Goal: Ask a question

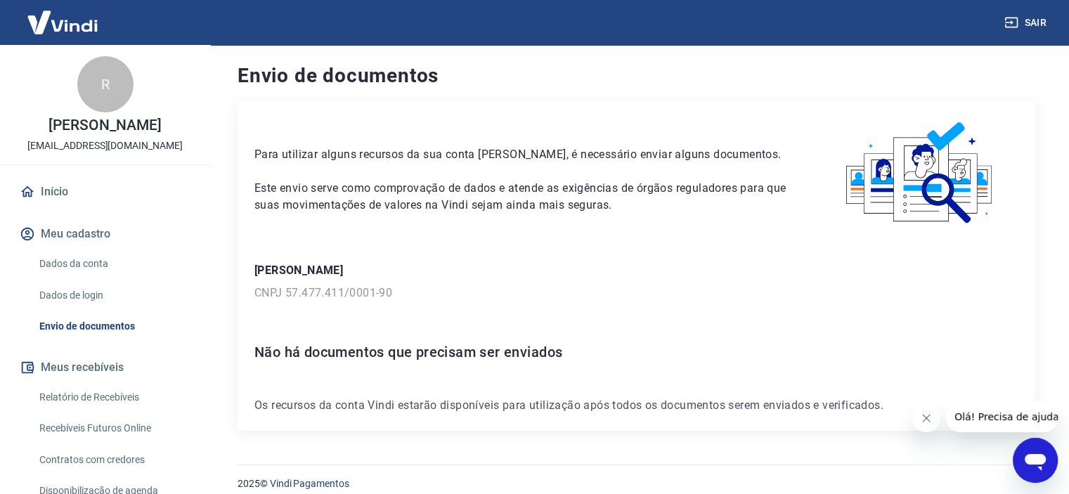
click at [1029, 444] on div "Abrir janela de mensagens" at bounding box center [1035, 460] width 42 height 42
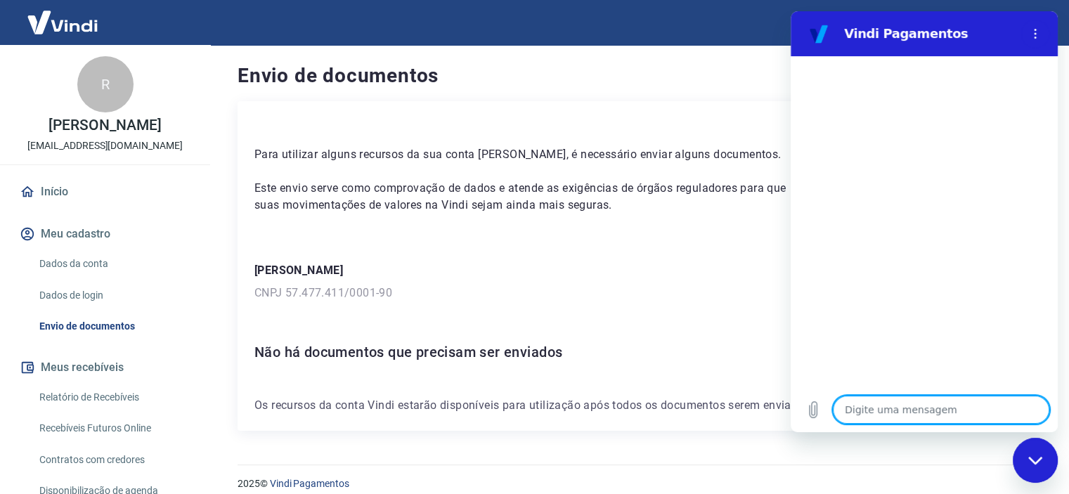
type textarea "b"
type textarea "x"
type textarea "bo"
type textarea "x"
type textarea "bom"
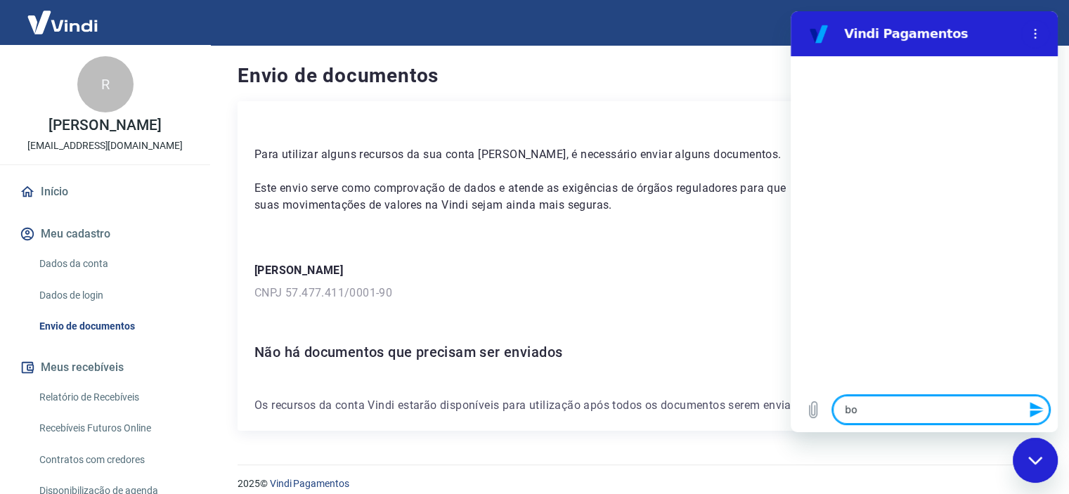
type textarea "x"
type textarea "bom"
type textarea "x"
type textarea "bom d"
type textarea "x"
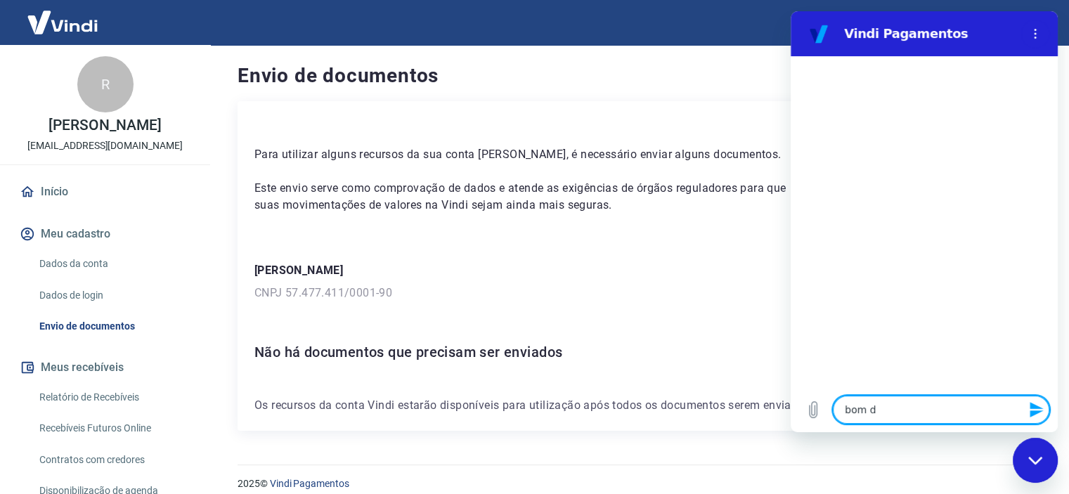
type textarea "bom di"
type textarea "x"
type textarea "bom dia"
type textarea "x"
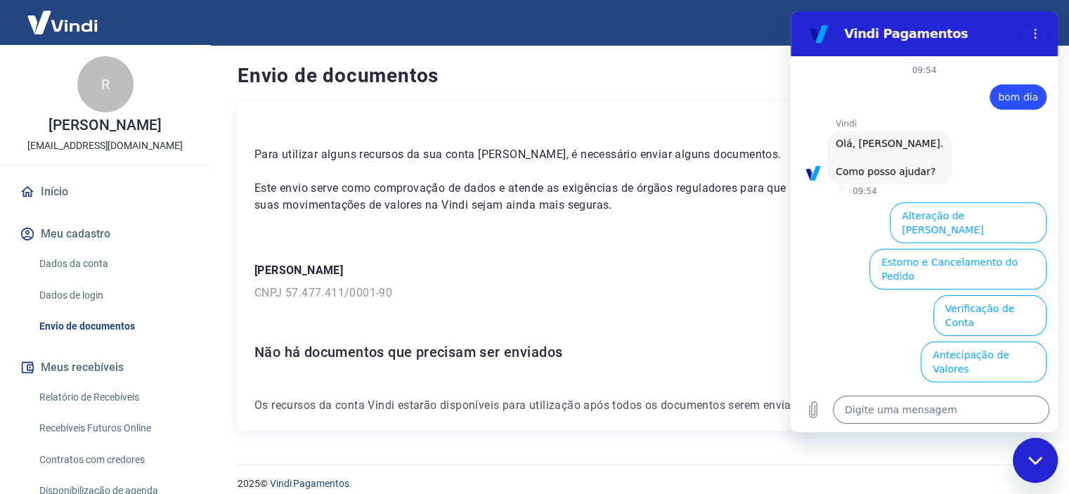
scroll to position [101, 0]
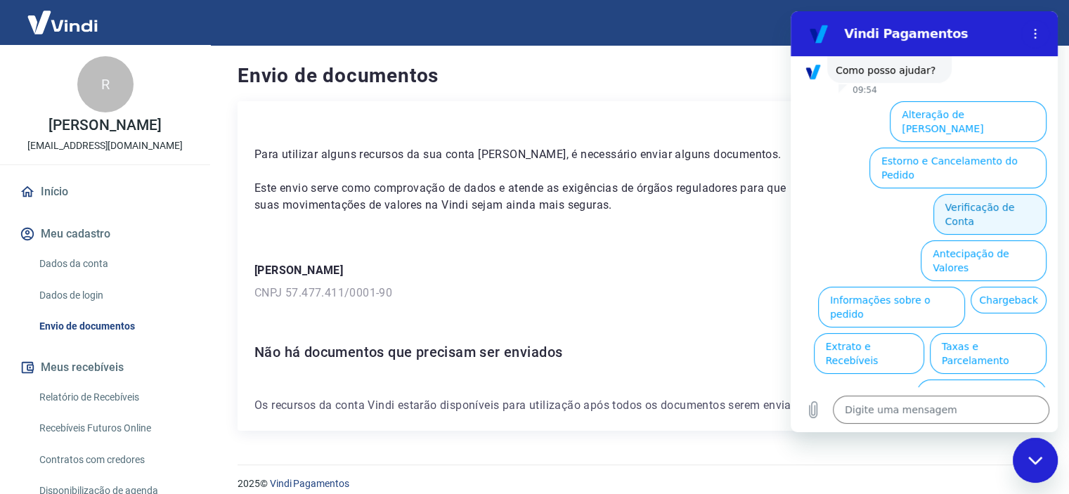
click at [953, 194] on button "Verificação de Conta" at bounding box center [989, 214] width 113 height 41
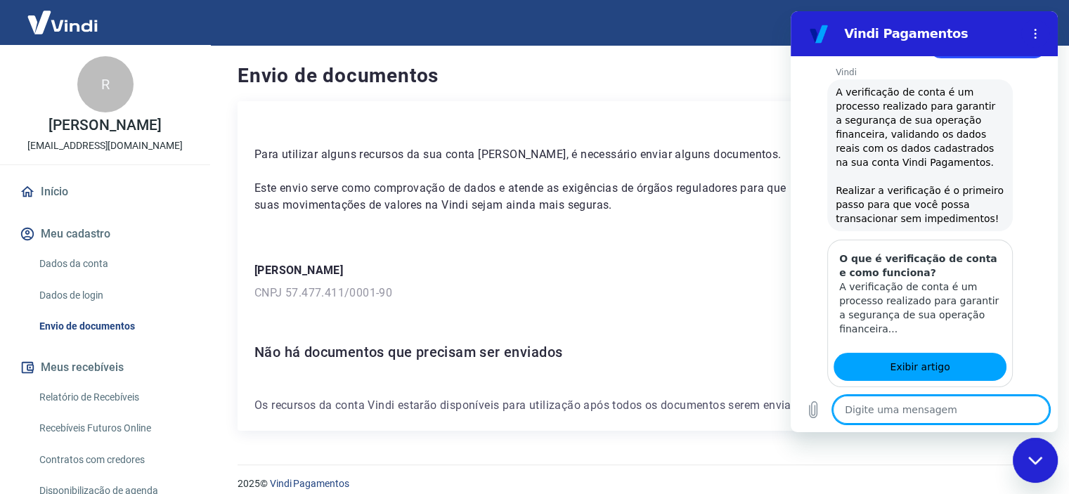
scroll to position [242, 0]
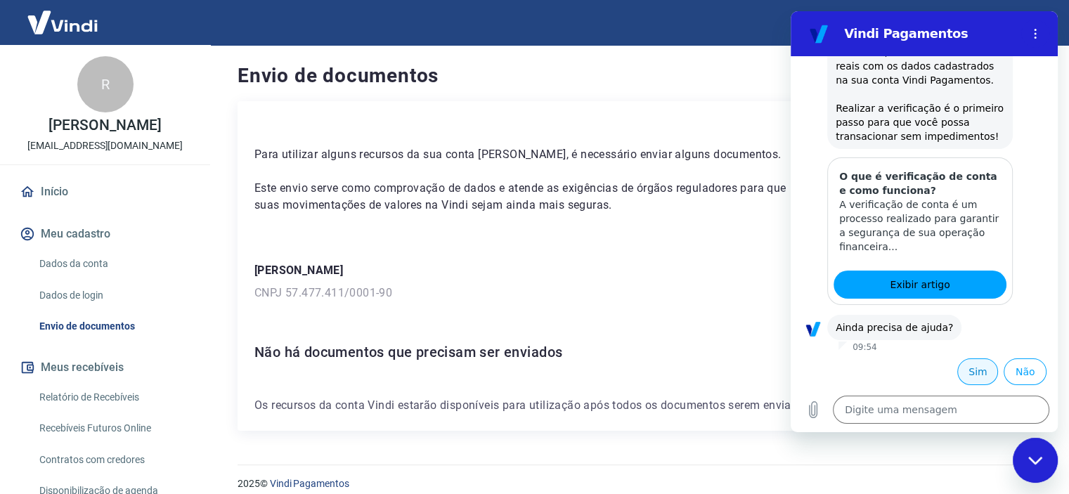
click at [964, 362] on button "Sim" at bounding box center [977, 371] width 41 height 27
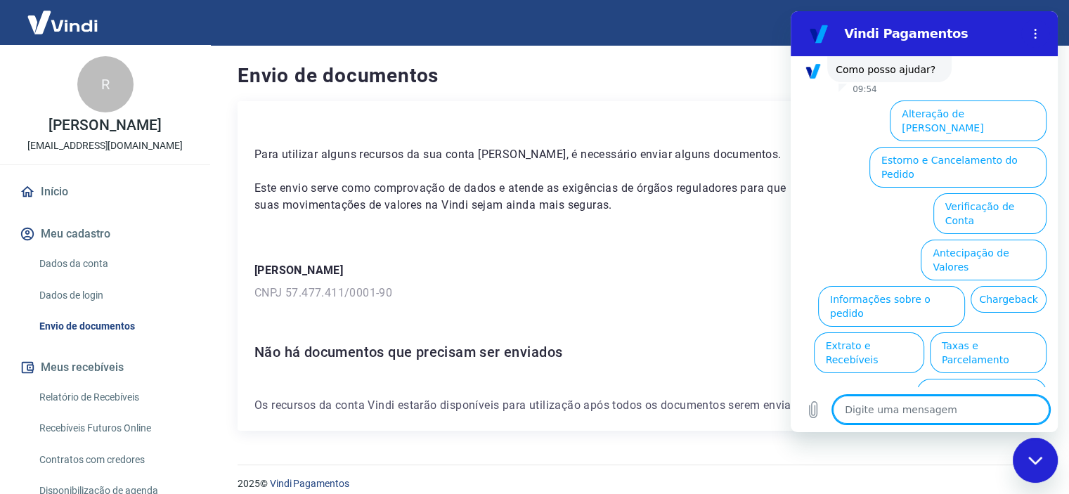
scroll to position [606, 0]
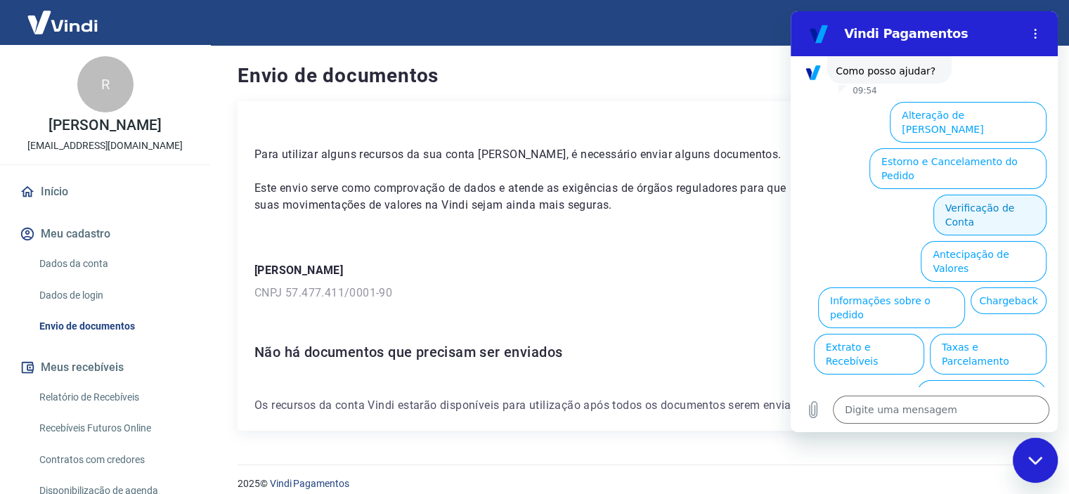
click at [979, 195] on button "Verificação de Conta" at bounding box center [989, 215] width 113 height 41
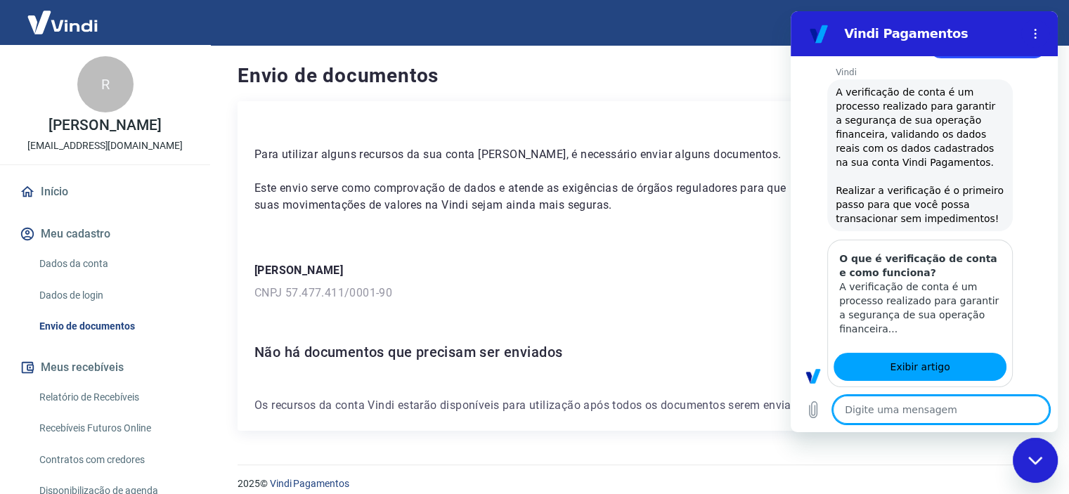
type textarea "x"
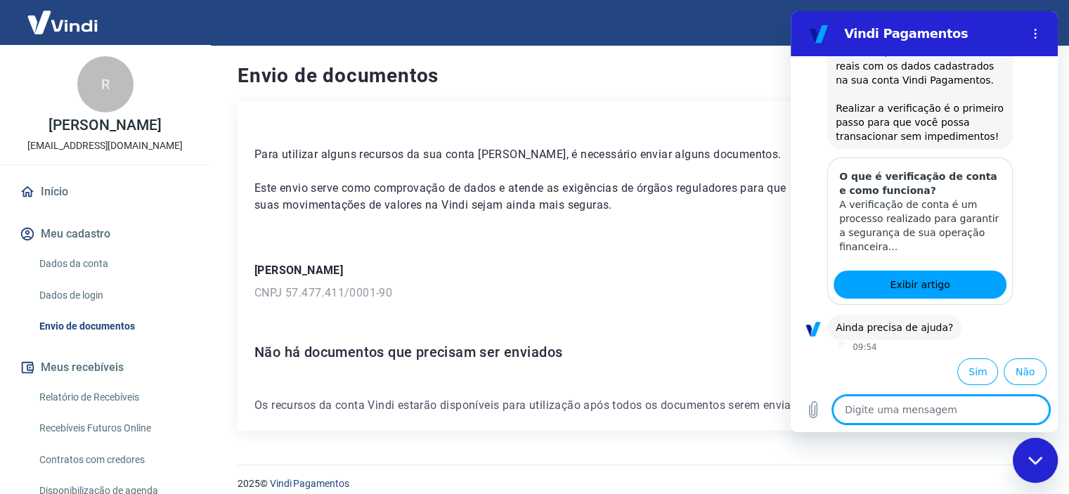
type textarea "P"
type textarea "x"
type textarea "Pr"
type textarea "x"
type textarea "Pre"
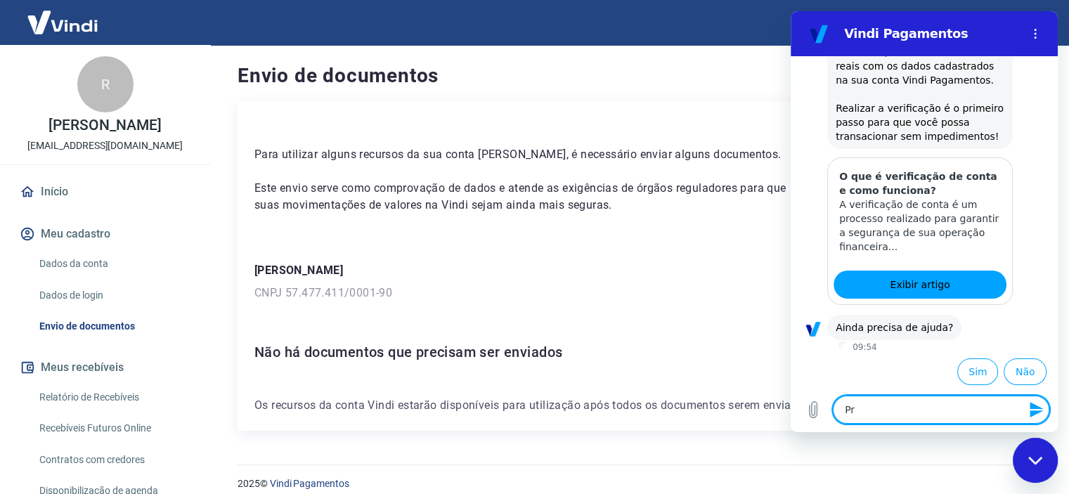
type textarea "x"
type textarea "Prec"
type textarea "x"
type textarea "Pre"
type textarea "x"
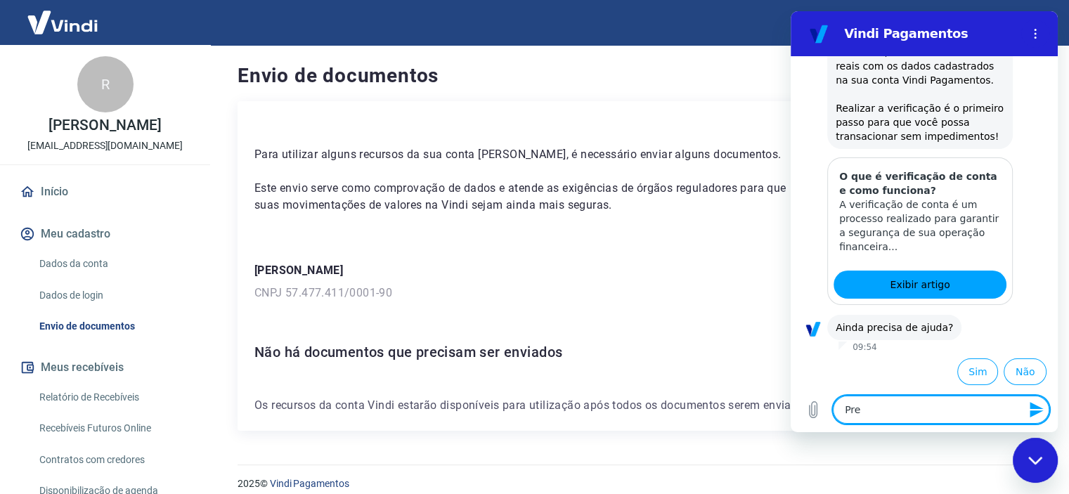
type textarea "Pres"
type textarea "x"
type textarea "Preso"
type textarea "x"
type textarea "Pres"
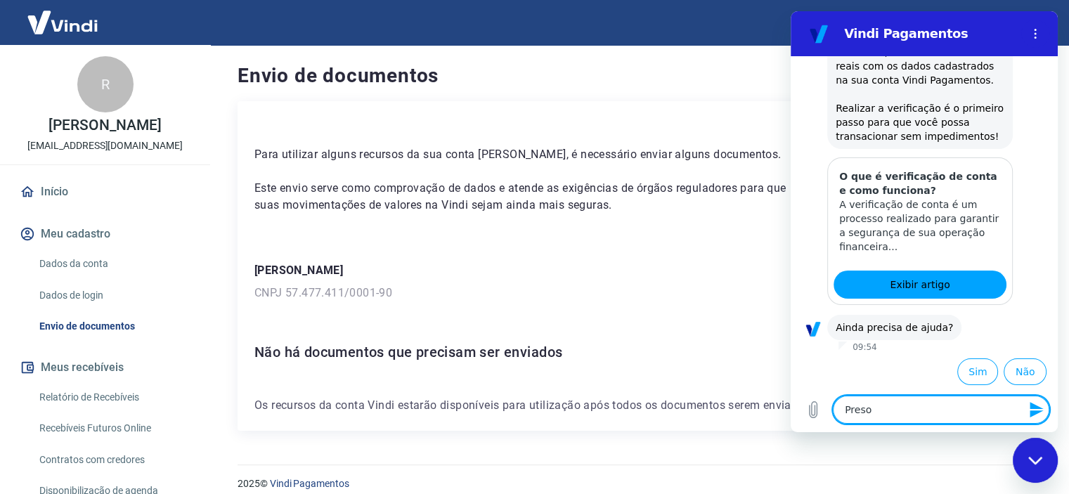
type textarea "x"
type textarea "Pre"
type textarea "x"
type textarea "Prec"
type textarea "x"
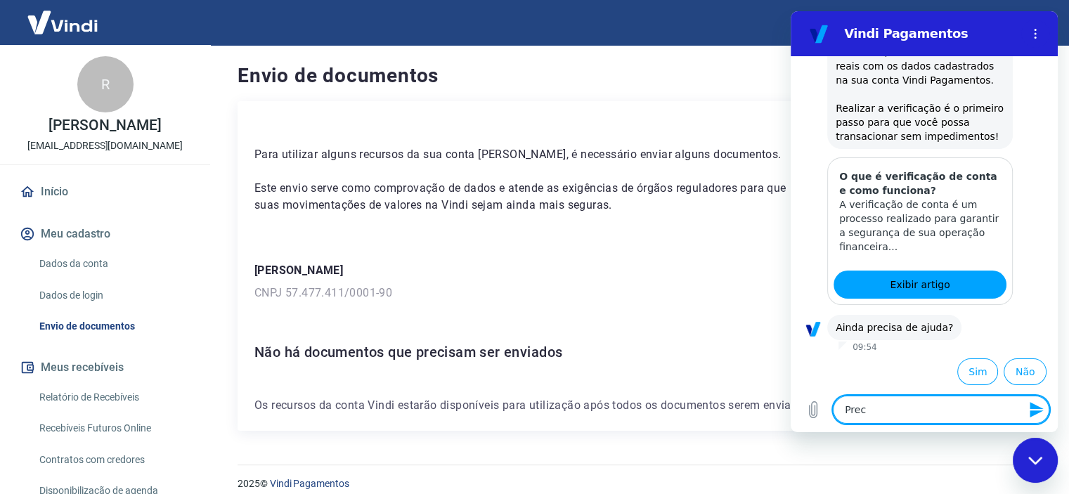
type textarea "Preci"
type textarea "x"
type textarea "Precis"
type textarea "x"
type textarea "Preciso"
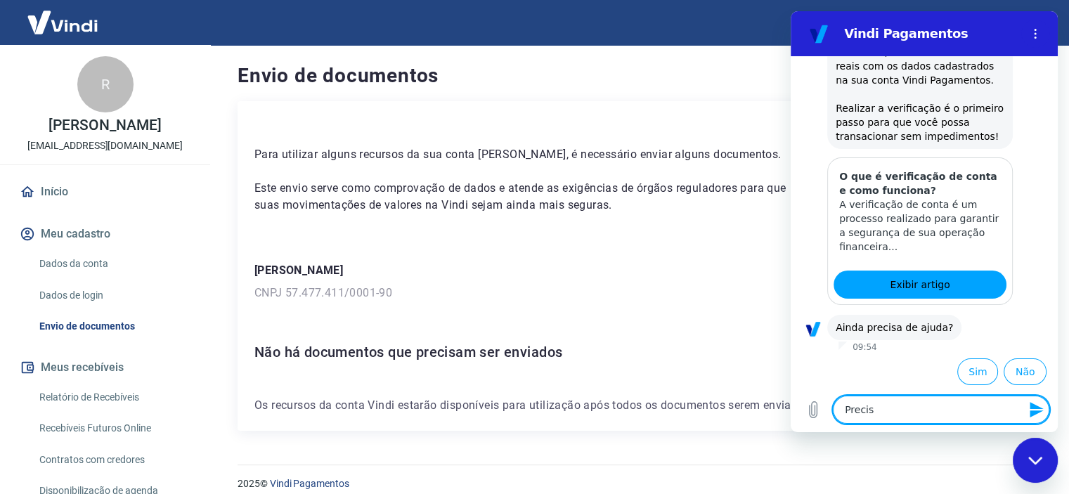
type textarea "x"
type textarea "Preciso"
type textarea "x"
type textarea "Preciso d"
type textarea "x"
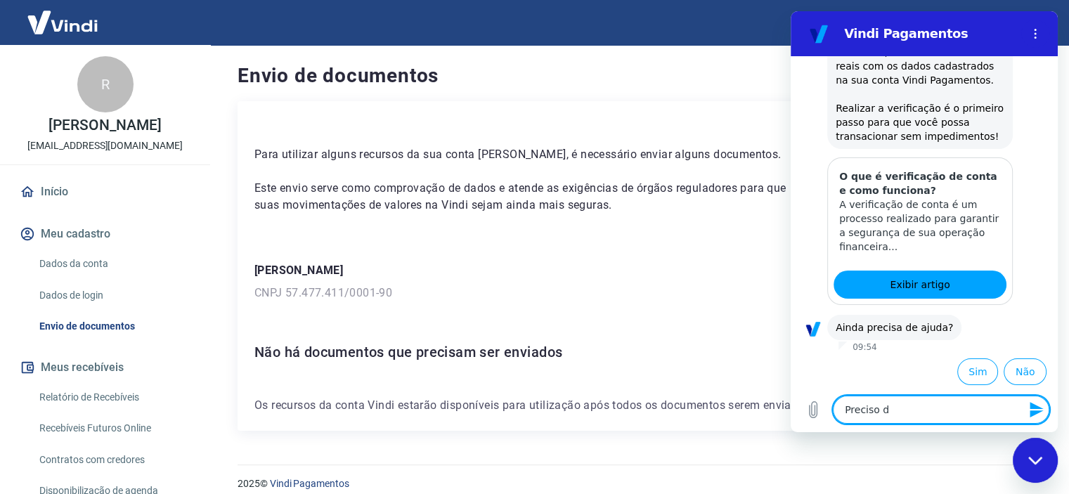
type textarea "Preciso de"
type textarea "x"
type textarea "Preciso de"
type textarea "x"
type textarea "Preciso de a"
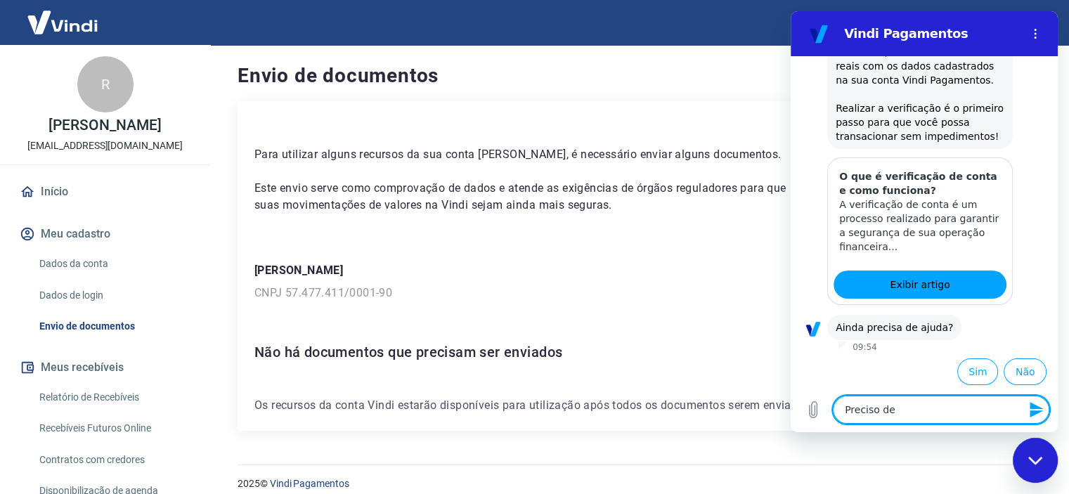
type textarea "x"
type textarea "Preciso de aj"
type textarea "x"
type textarea "Preciso de aju"
type textarea "x"
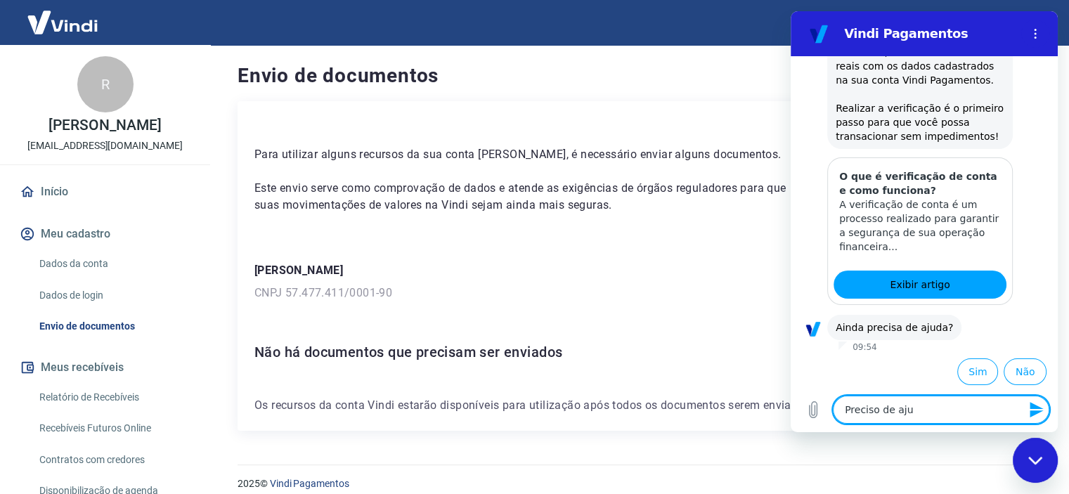
type textarea "Preciso de ajud"
type textarea "x"
type textarea "Preciso de ajuda"
type textarea "x"
type textarea "Preciso de ajuda"
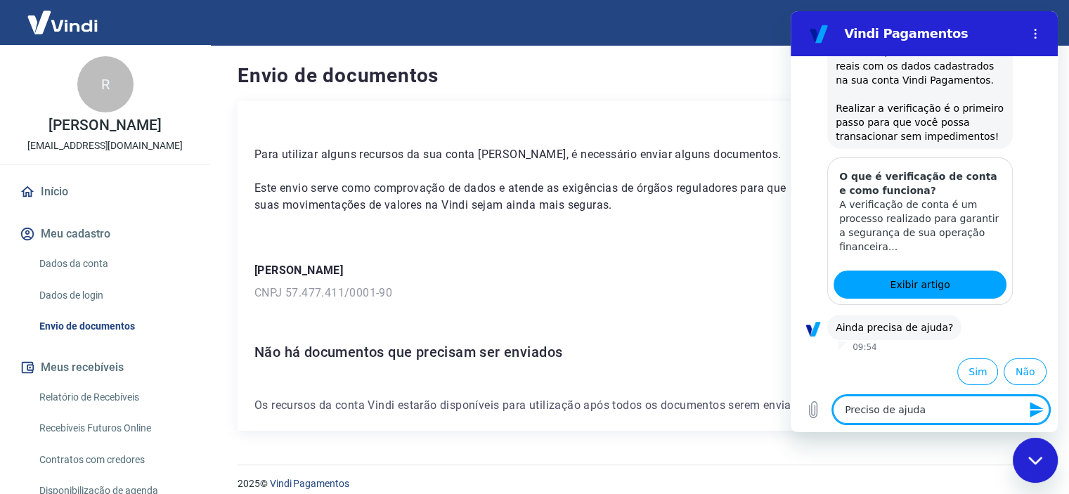
type textarea "x"
type textarea "Preciso de ajuda q"
type textarea "x"
type textarea "Preciso de ajuda qu"
type textarea "x"
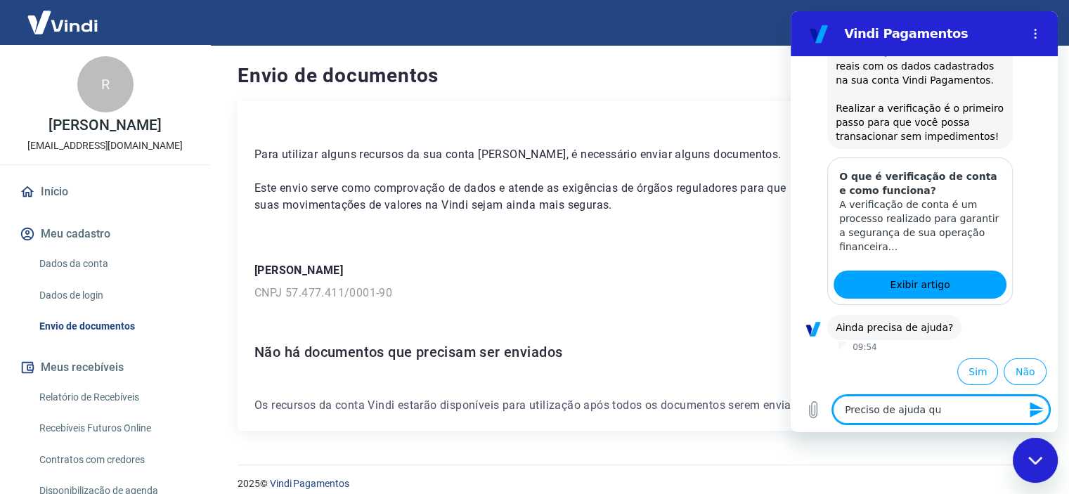
type textarea "Preciso de ajuda qua"
type textarea "x"
type textarea "Preciso de ajuda quan"
type textarea "x"
type textarea "Preciso de ajuda quant"
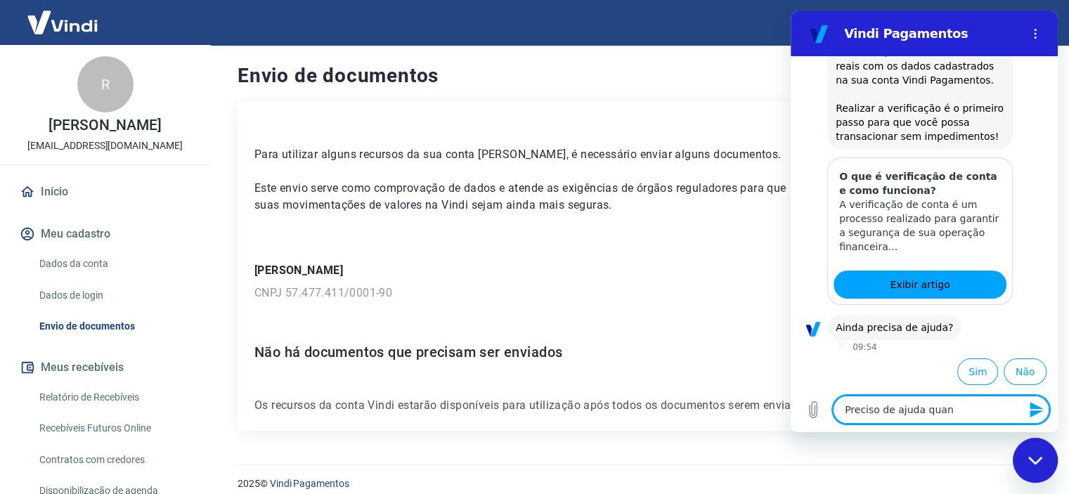
type textarea "x"
type textarea "Preciso de ajuda quanto"
type textarea "x"
type textarea "Preciso de ajuda quanto"
type textarea "x"
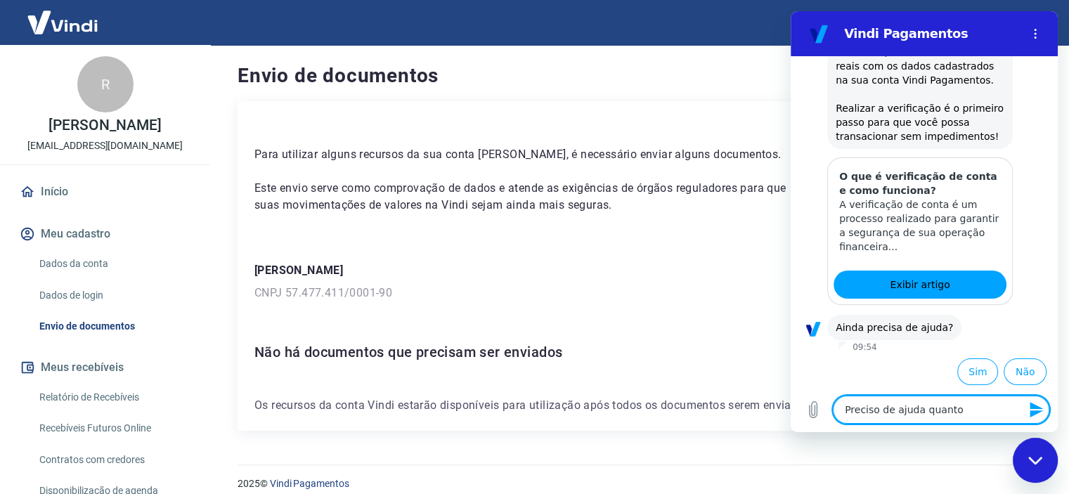
type textarea "Preciso de ajuda quanto a"
type textarea "x"
type textarea "Preciso de ajuda quanto ao"
type textarea "x"
type textarea "Preciso de ajuda quanto ao"
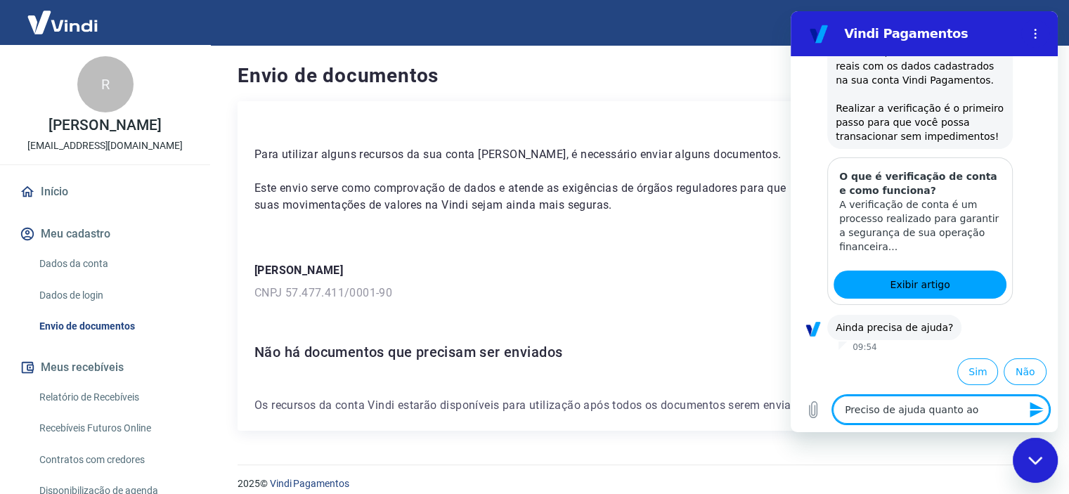
type textarea "x"
type textarea "Preciso de ajuda quanto ao p"
type textarea "x"
type textarea "Preciso de ajuda quanto ao pa"
type textarea "x"
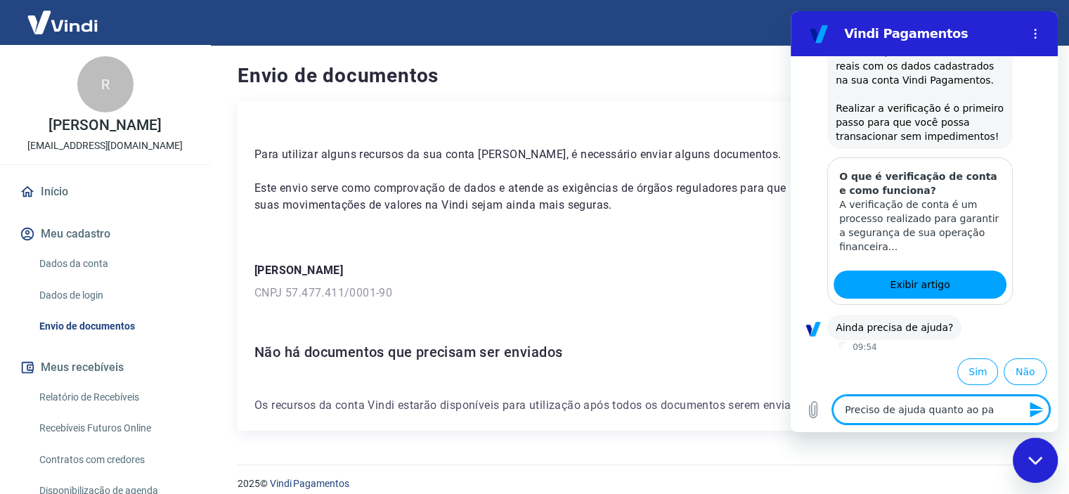
type textarea "Preciso de ajuda quanto ao pag"
type textarea "x"
type textarea "Preciso de ajuda quanto ao paga"
type textarea "x"
type textarea "Preciso de ajuda quanto ao pagam"
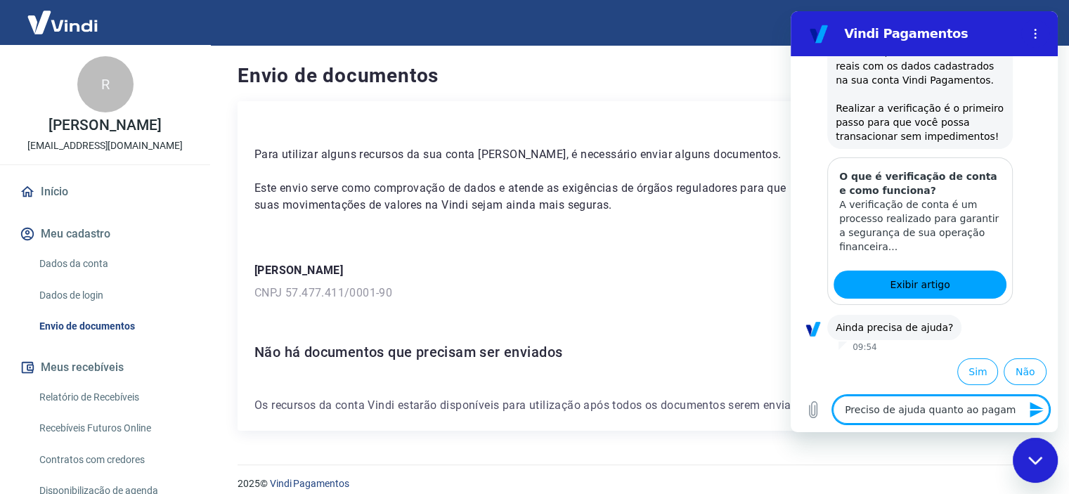
type textarea "x"
type textarea "Preciso de ajuda quanto ao pagame"
type textarea "x"
type textarea "Preciso de ajuda quanto ao pagamen"
type textarea "x"
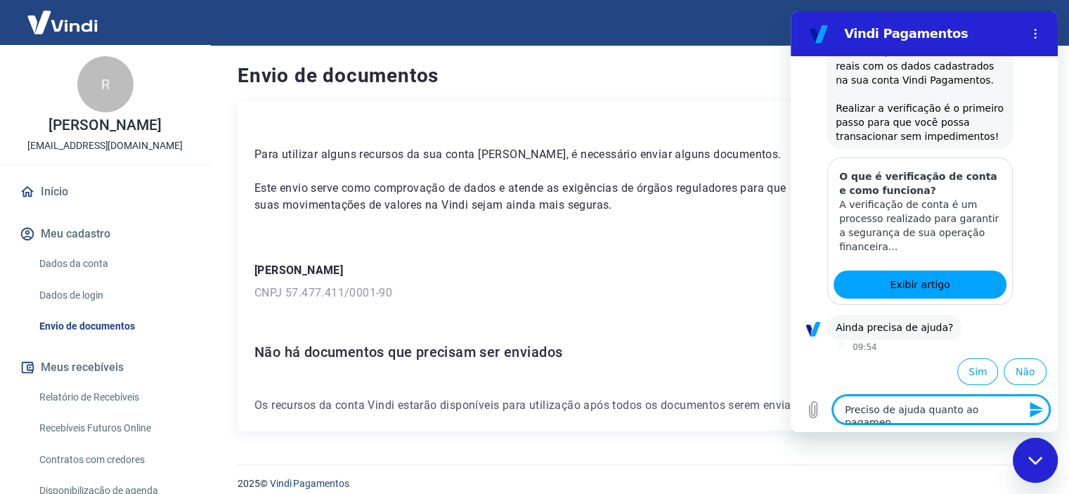
type textarea "Preciso de ajuda quanto ao pagame"
type textarea "x"
type textarea "Preciso de ajuda quanto ao pagam"
type textarea "x"
type textarea "Preciso de ajuda quanto ao paga"
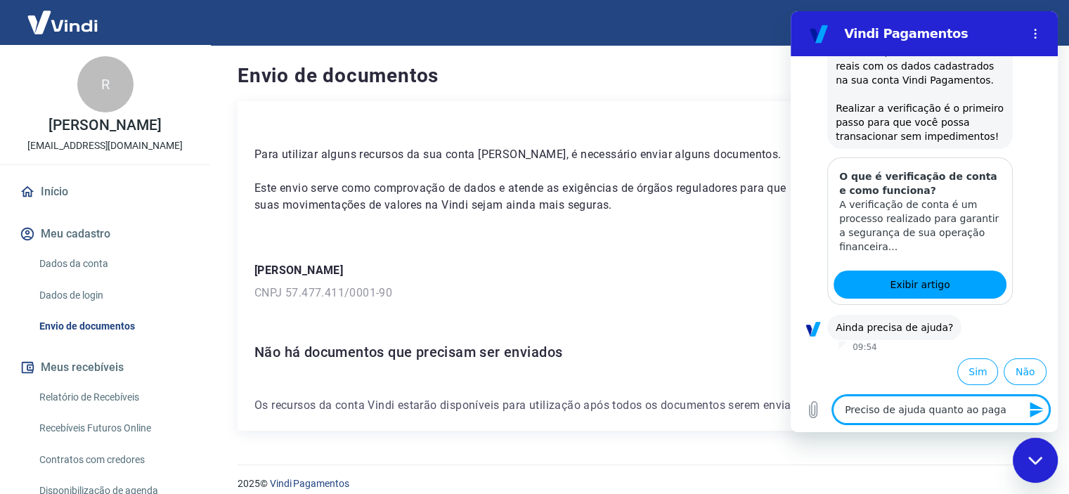
type textarea "x"
type textarea "Preciso de ajuda quanto ao pag"
type textarea "x"
type textarea "Preciso de ajuda quanto ao pa"
type textarea "x"
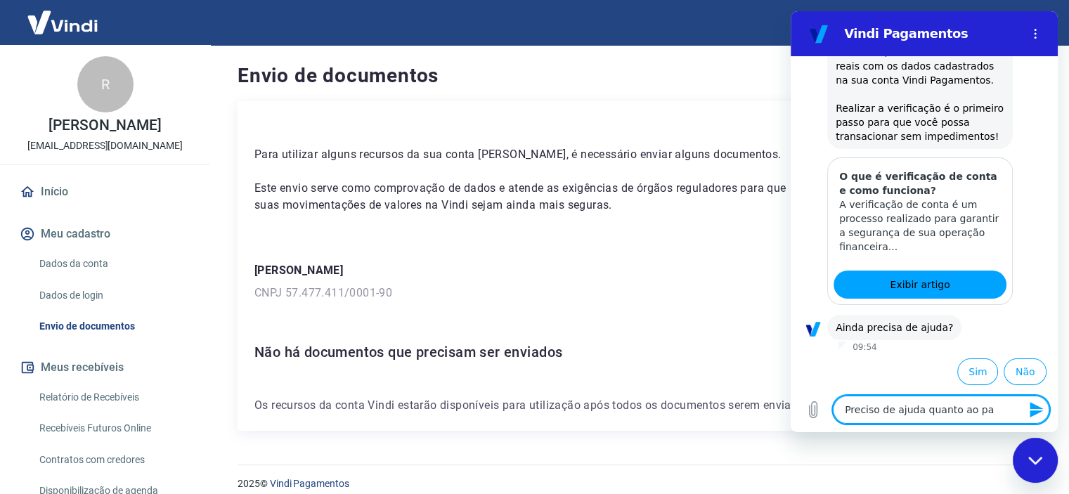
type textarea "Preciso de ajuda quanto ao p"
type textarea "x"
type textarea "Preciso de ajuda quanto ao"
type textarea "x"
type textarea "Preciso de ajuda quanto ao e"
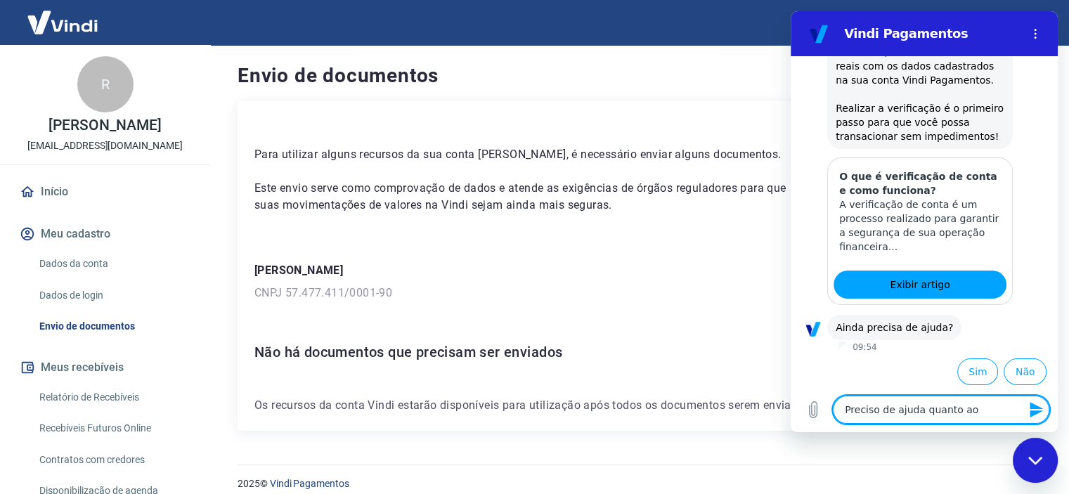
type textarea "x"
type textarea "Preciso de ajuda quanto ao en"
type textarea "x"
type textarea "Preciso de ajuda quanto ao env"
type textarea "x"
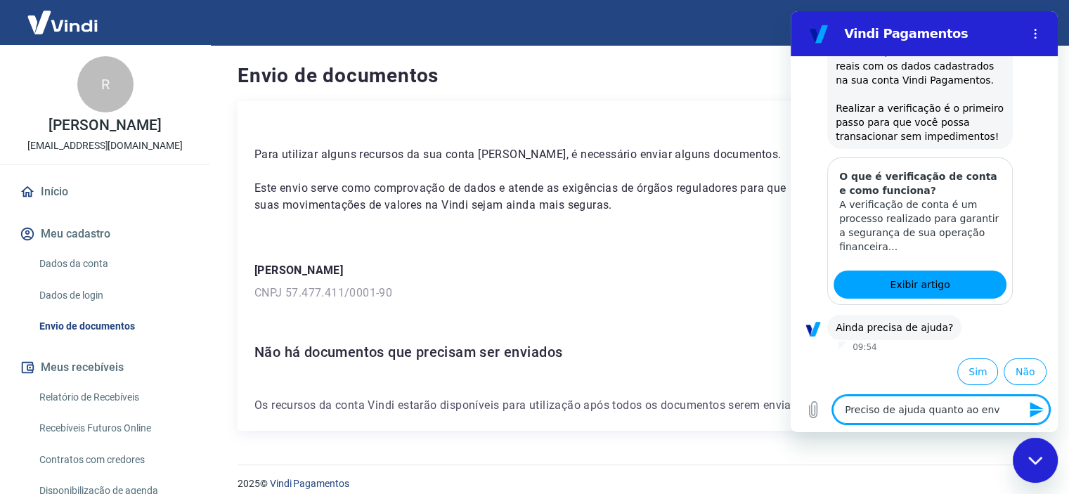
type textarea "Preciso de ajuda quanto ao envi"
type textarea "x"
type textarea "Preciso de ajuda quanto ao envio"
type textarea "x"
type textarea "Preciso de ajuda quanto ao envio"
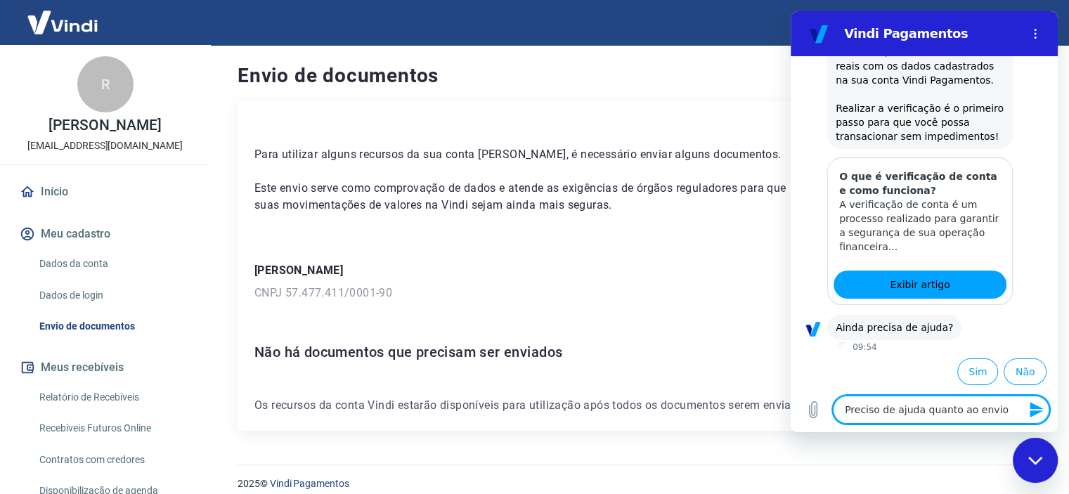
type textarea "x"
type textarea "Preciso de ajuda quanto ao envio d"
type textarea "x"
type textarea "Preciso de ajuda quanto ao envio de"
type textarea "x"
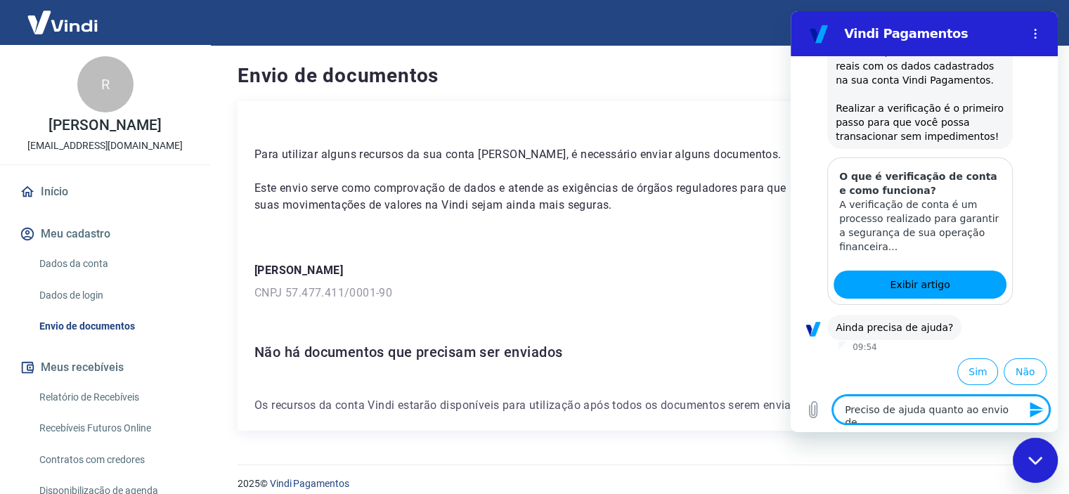
type textarea "Preciso de ajuda quanto ao envio de"
type textarea "x"
type textarea "Preciso de ajuda quanto ao envio de d"
type textarea "x"
type textarea "Preciso de ajuda quanto ao envio de do"
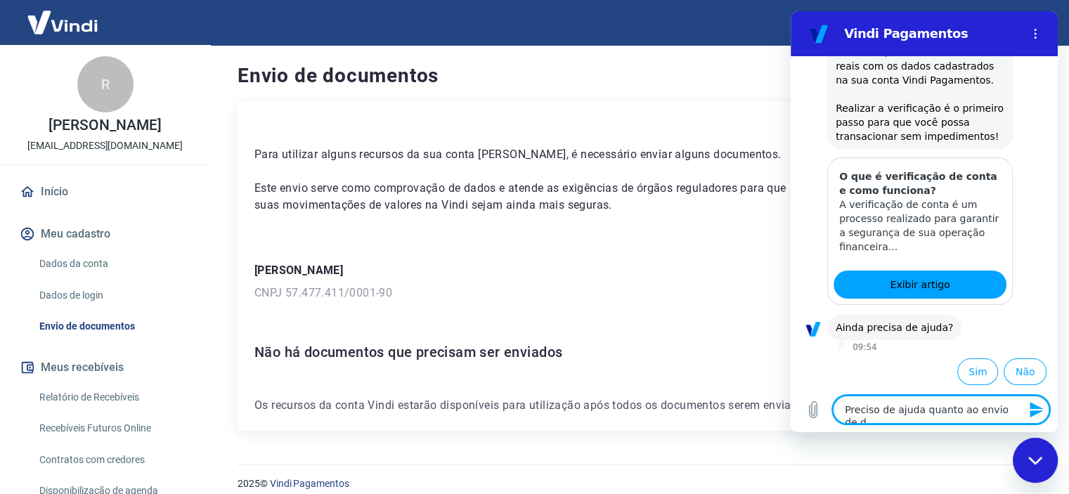
type textarea "x"
type textarea "Preciso de ajuda quanto ao envio de doc"
type textarea "x"
type textarea "Preciso de ajuda quanto ao envio de docu"
type textarea "x"
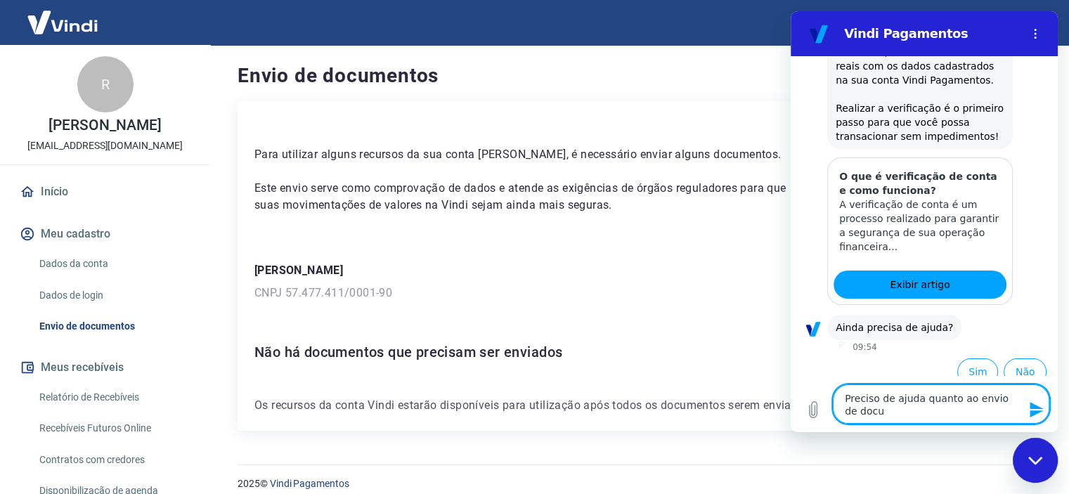
type textarea "Preciso de ajuda quanto ao envio de docum"
type textarea "x"
type textarea "Preciso de ajuda quanto ao envio de docume"
type textarea "x"
type textarea "Preciso de ajuda quanto ao envio de documen"
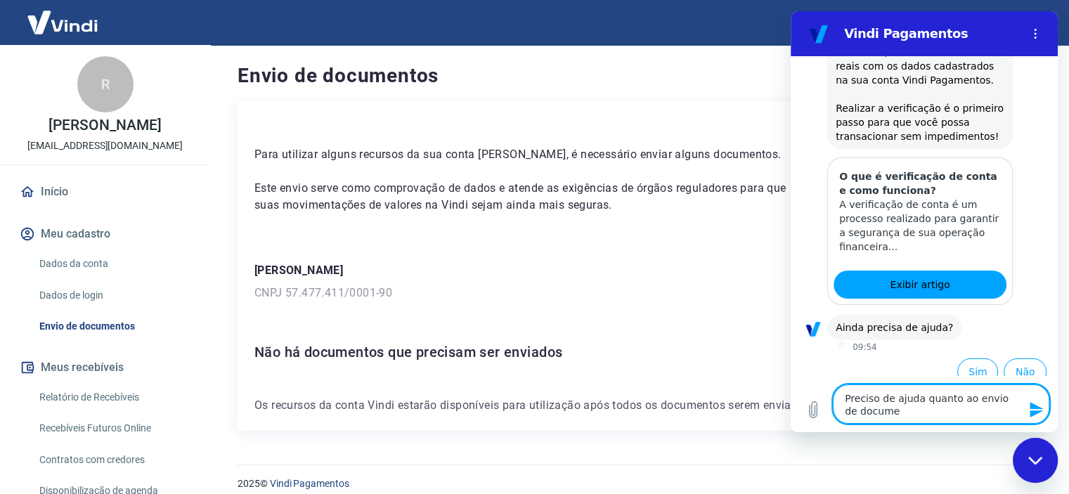
type textarea "x"
type textarea "Preciso de ajuda quanto ao envio de document"
type textarea "x"
type textarea "Preciso de ajuda quanto ao envio de documento"
type textarea "x"
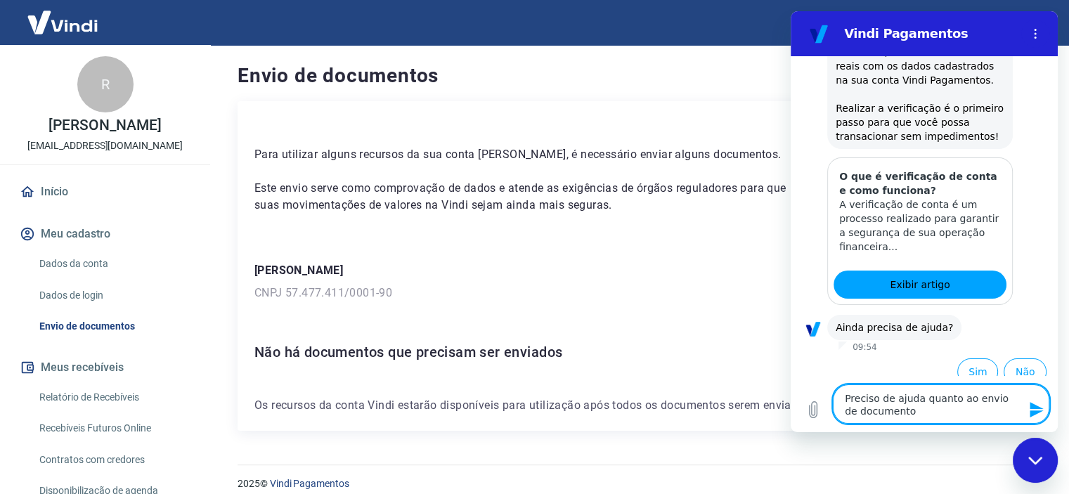
type textarea "Preciso de ajuda quanto ao envio de documentos"
type textarea "x"
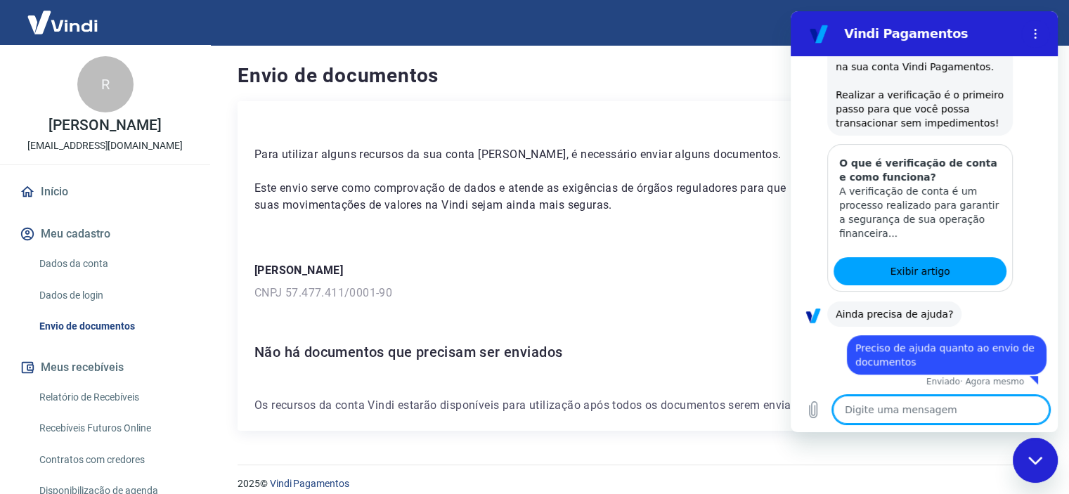
scroll to position [764, 0]
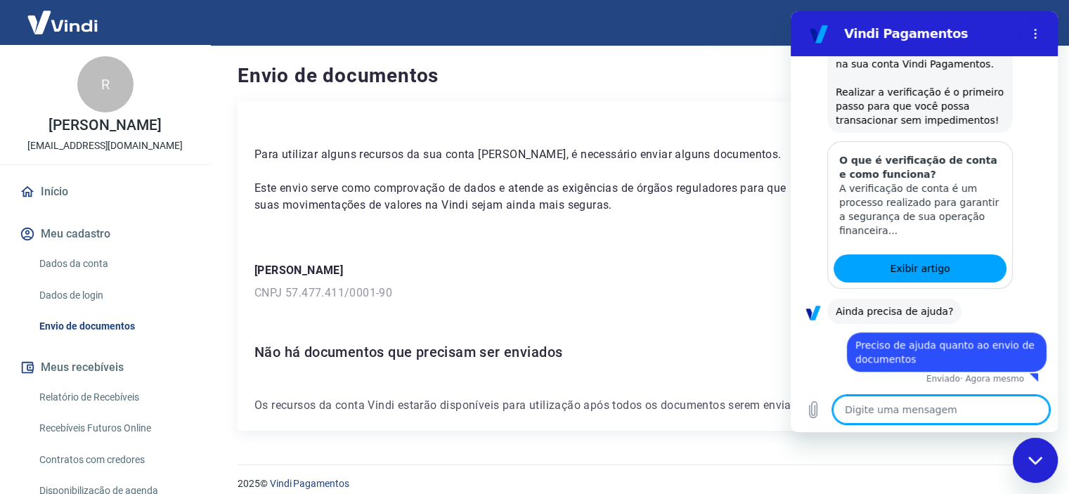
type textarea "x"
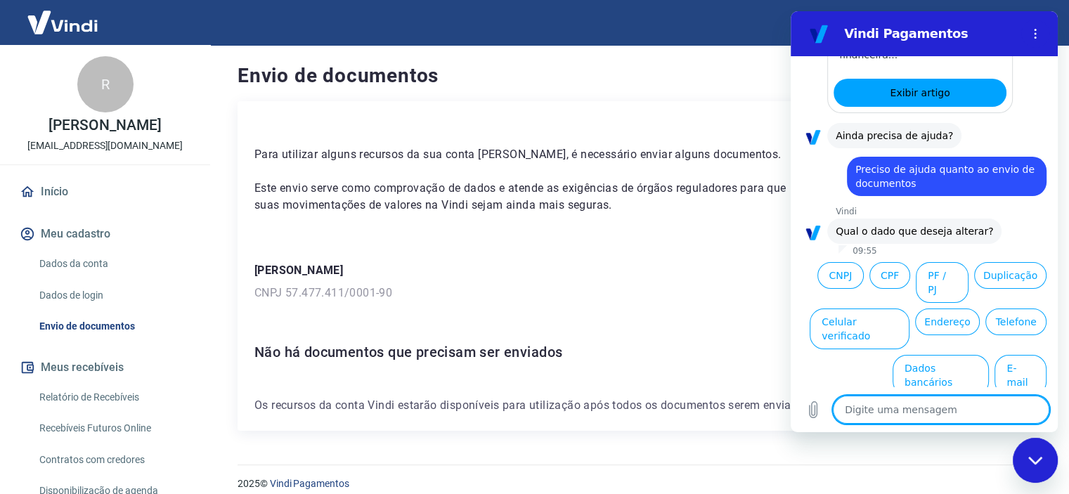
scroll to position [938, 0]
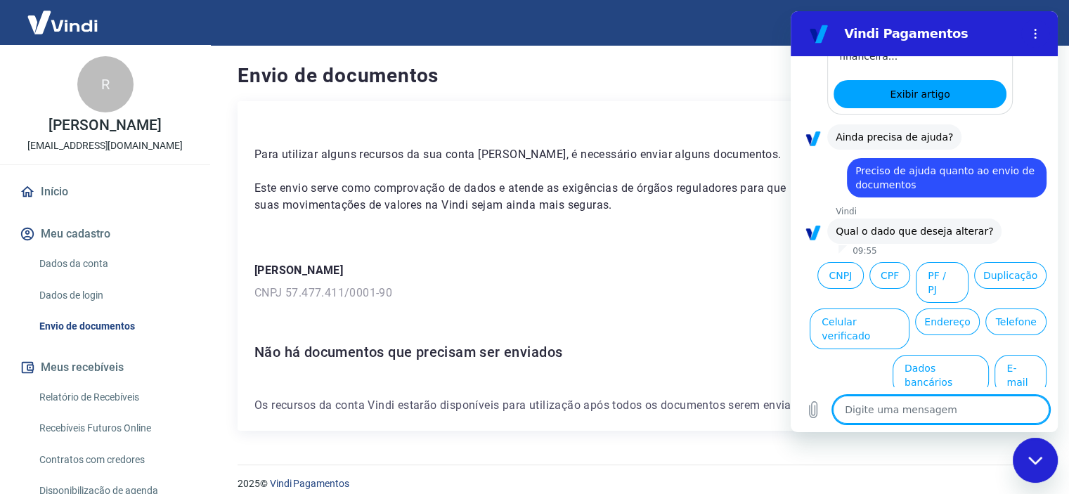
click at [900, 416] on textarea at bounding box center [941, 410] width 216 height 28
type textarea "n"
type textarea "x"
type textarea "na"
type textarea "x"
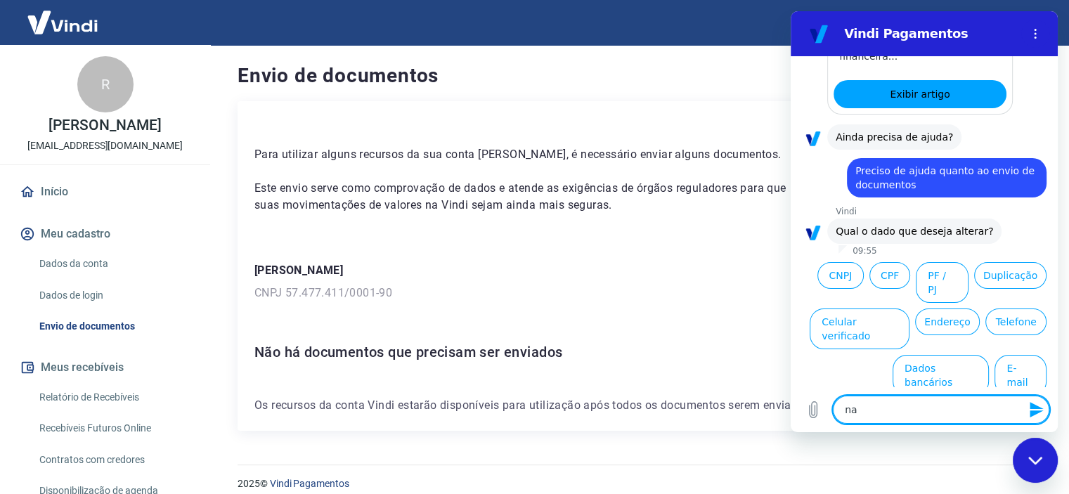
type textarea "nao"
type textarea "x"
type textarea "nao"
type textarea "x"
type textarea "nao d"
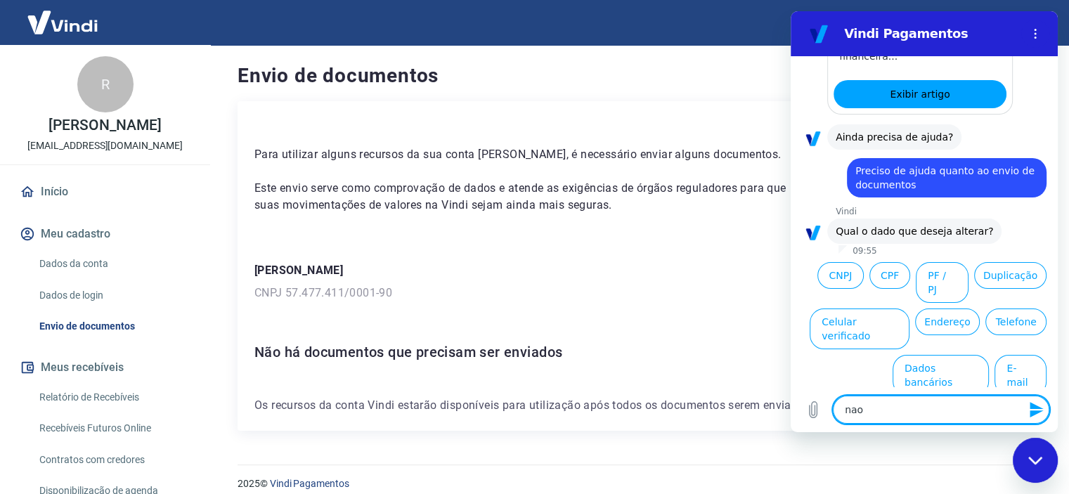
type textarea "x"
type textarea "nao de"
type textarea "x"
type textarea "nao des"
type textarea "x"
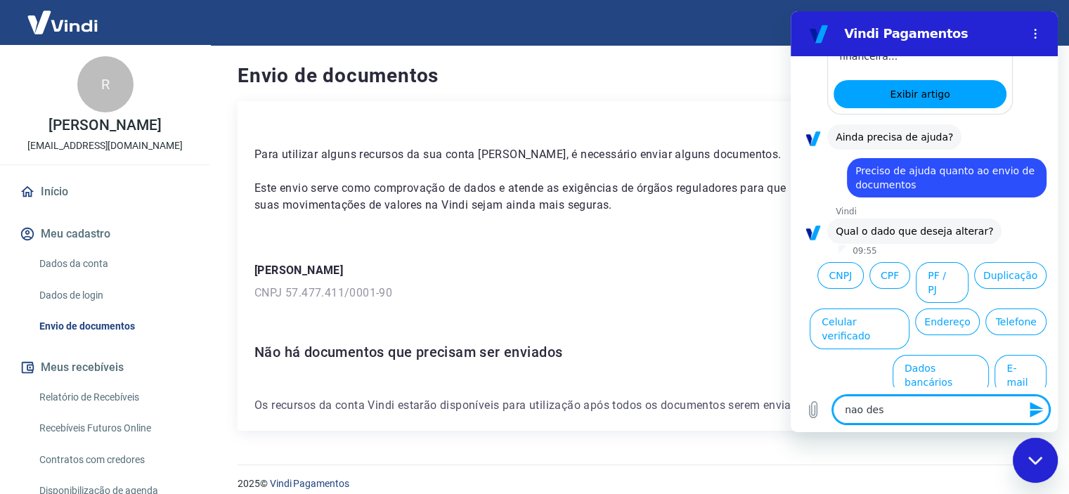
type textarea "nao dese"
type textarea "x"
type textarea "nao desej"
type textarea "x"
type textarea "nao desejo"
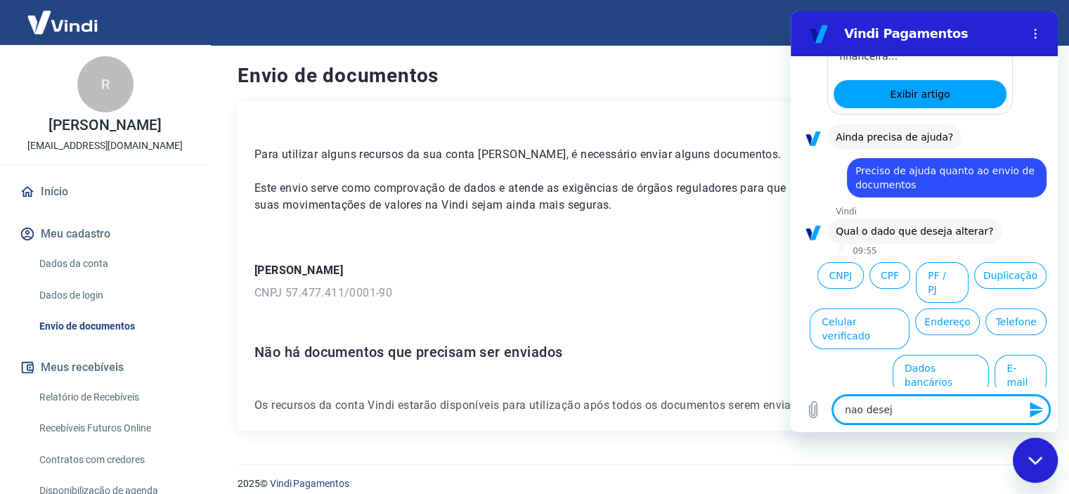
type textarea "x"
type textarea "nao desejo"
type textarea "x"
type textarea "nao desejo a"
type textarea "x"
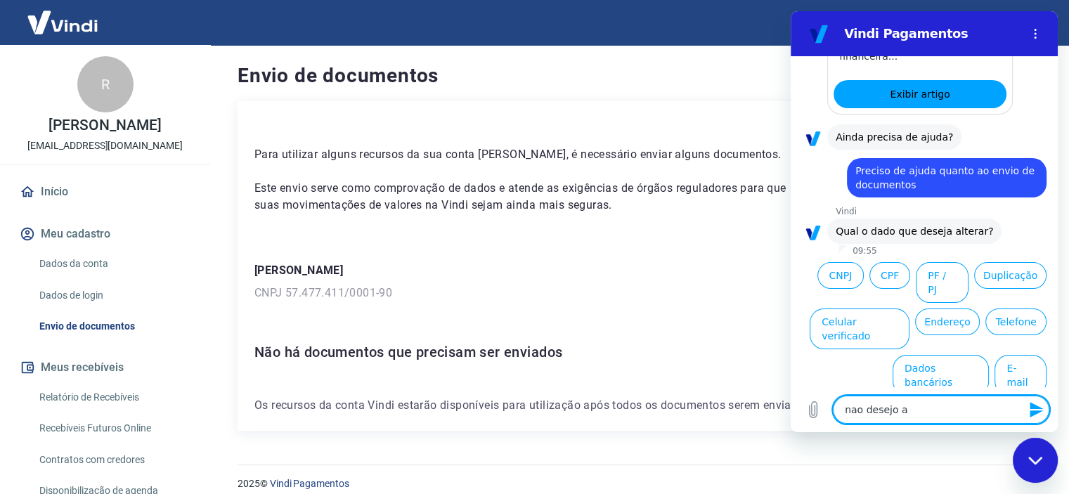
type textarea "nao desejo al"
type textarea "x"
type textarea "nao desejo alt"
type textarea "x"
type textarea "nao desejo alta"
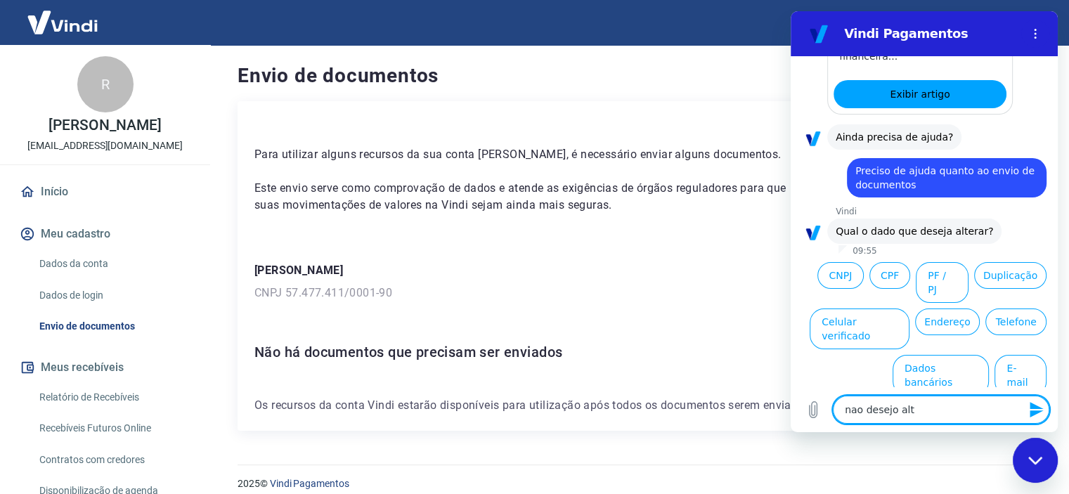
type textarea "x"
type textarea "nao desejo altar"
type textarea "x"
type textarea "nao desejo alta"
type textarea "x"
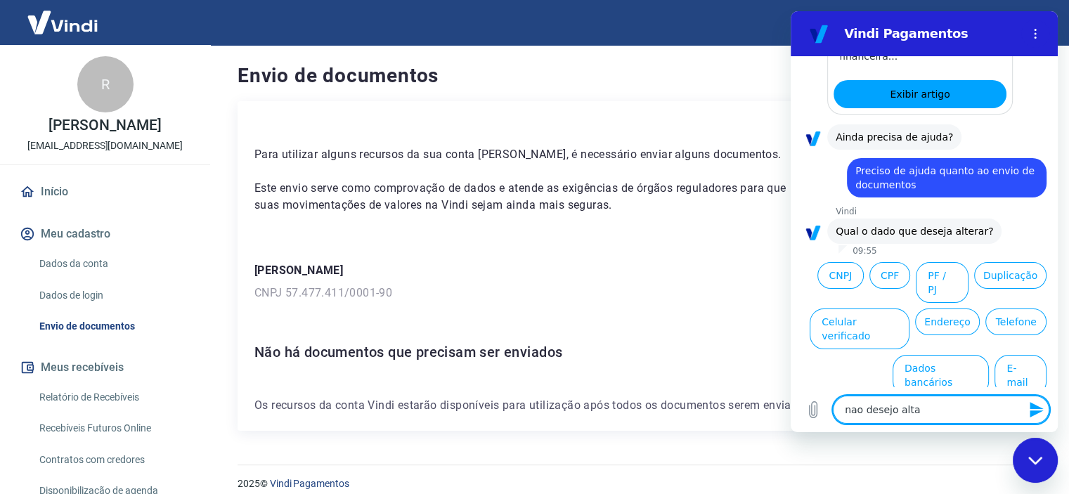
type textarea "nao desejo alt"
type textarea "x"
type textarea "nao desejo alte"
type textarea "x"
type textarea "nao desejo alter"
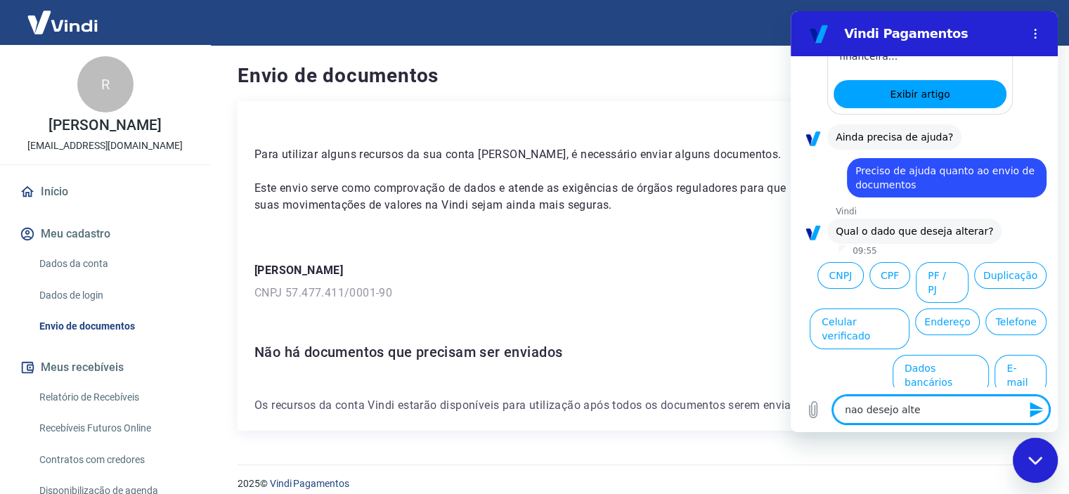
type textarea "x"
type textarea "nao desejo altera"
type textarea "x"
type textarea "nao desejo alterar"
type textarea "x"
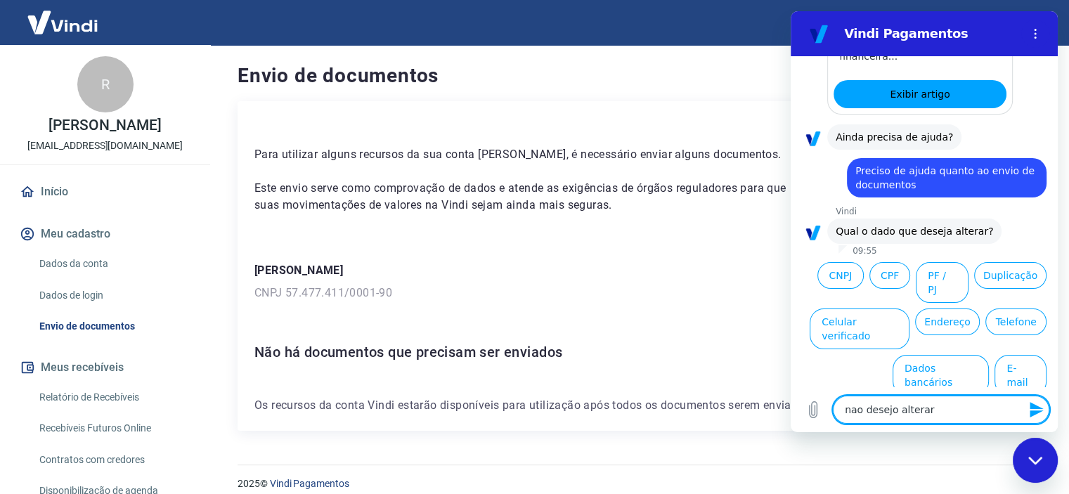
type textarea "nao desejo alterar"
type textarea "x"
type textarea "nao desejo alterar n"
type textarea "x"
type textarea "nao desejo alterar na"
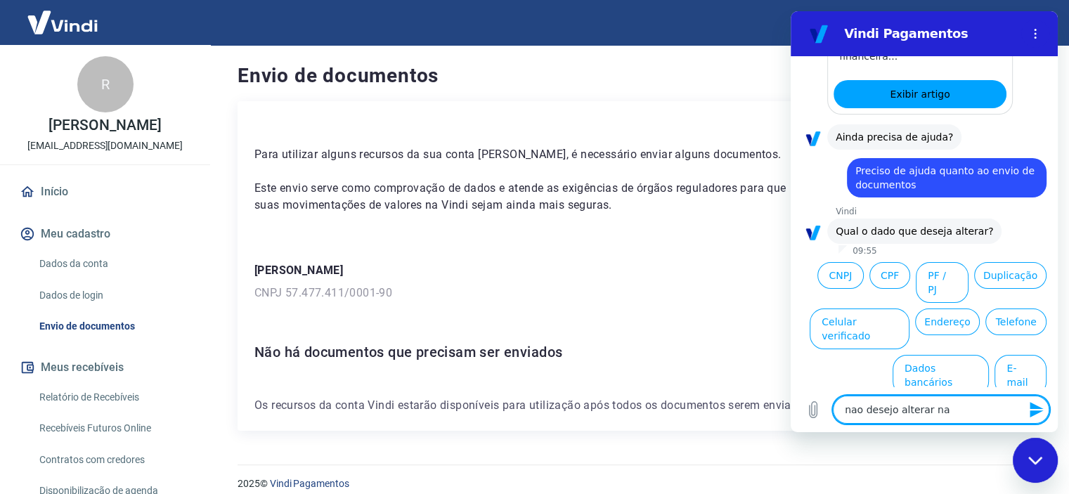
type textarea "x"
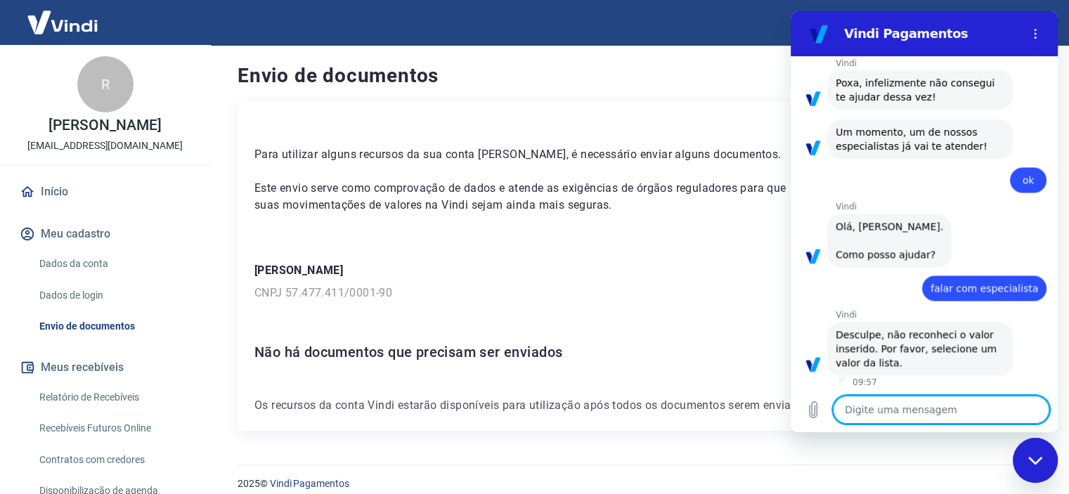
scroll to position [1939, 0]
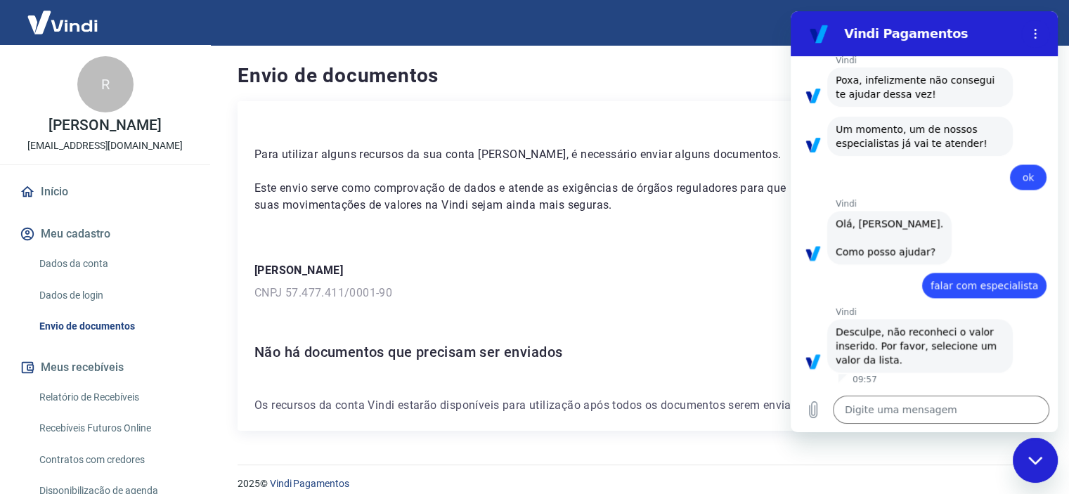
click at [956, 278] on span "falar com especialista" at bounding box center [984, 285] width 108 height 14
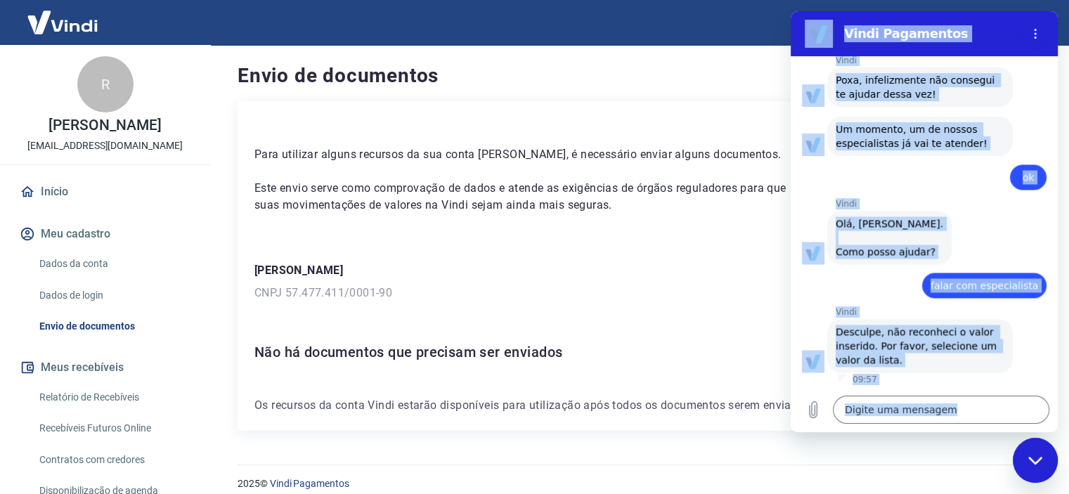
copy div "Lorem Ipsumdolor 26:99 sit: ame con Adipisc · 97:44 Elits Doeiu tem: Inc, Utlab…"
click at [1010, 356] on div "Vindi diz: Desculpe, não reconheci o valor inserido. Por favor, selecione um va…" at bounding box center [930, 345] width 256 height 55
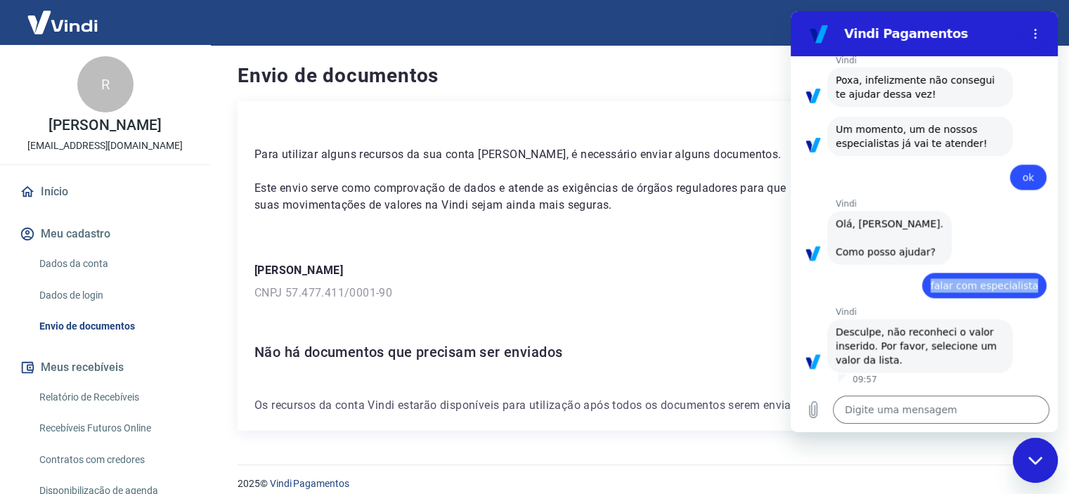
drag, startPoint x: 1027, startPoint y: 292, endPoint x: 930, endPoint y: 284, distance: 97.3
click at [930, 284] on div "diz: falar com especialista" at bounding box center [984, 285] width 124 height 25
copy span "falar com especialista"
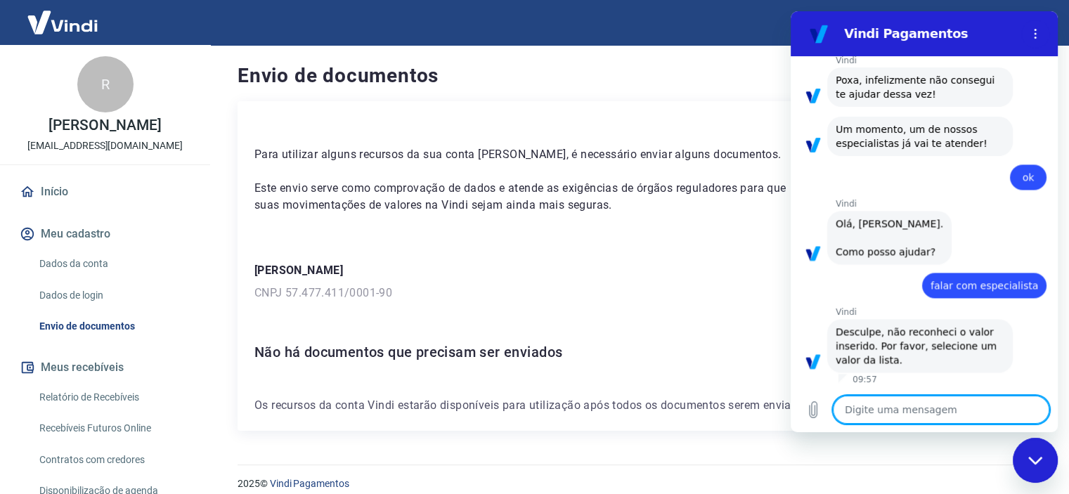
click at [890, 417] on textarea at bounding box center [941, 410] width 216 height 28
paste textarea "falar com especialista"
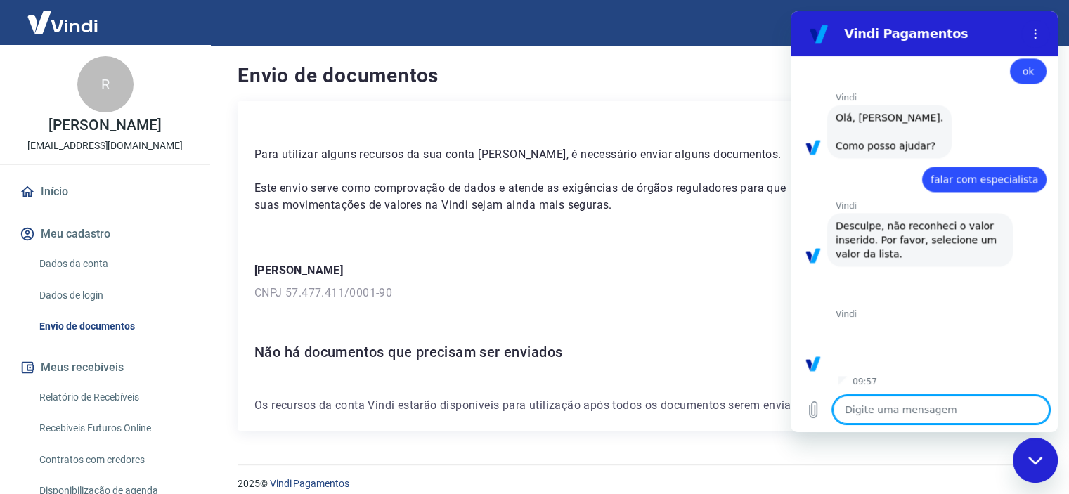
scroll to position [2048, 0]
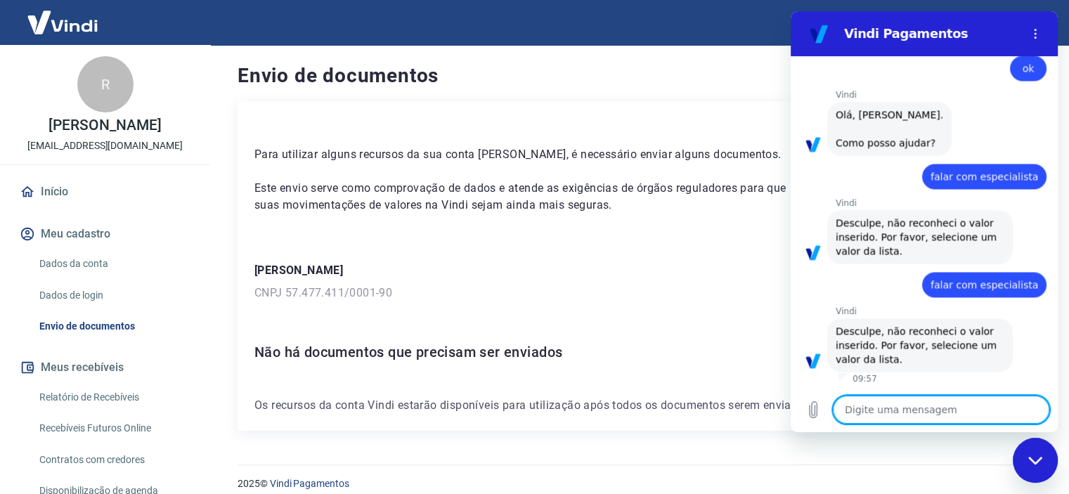
paste textarea "falar com especialista"
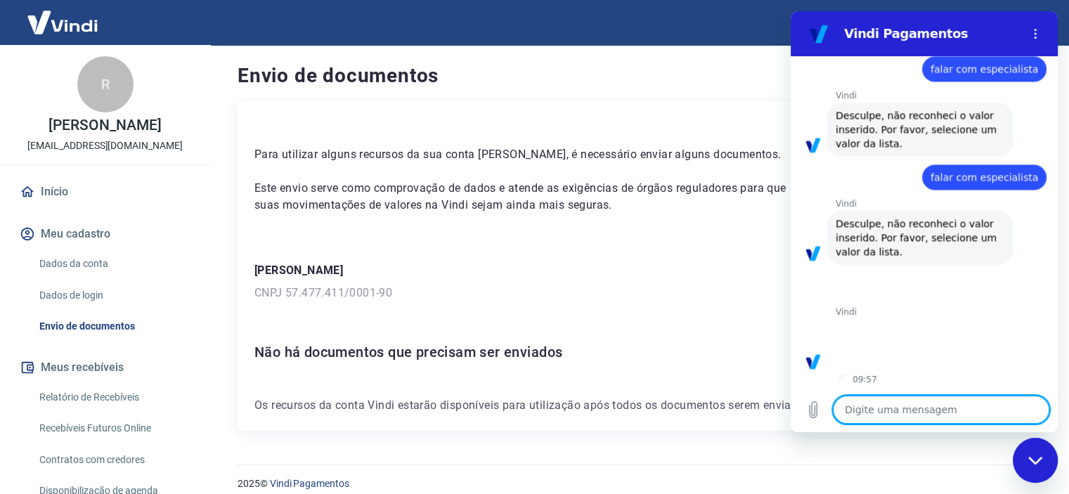
paste textarea "falar com especialista"
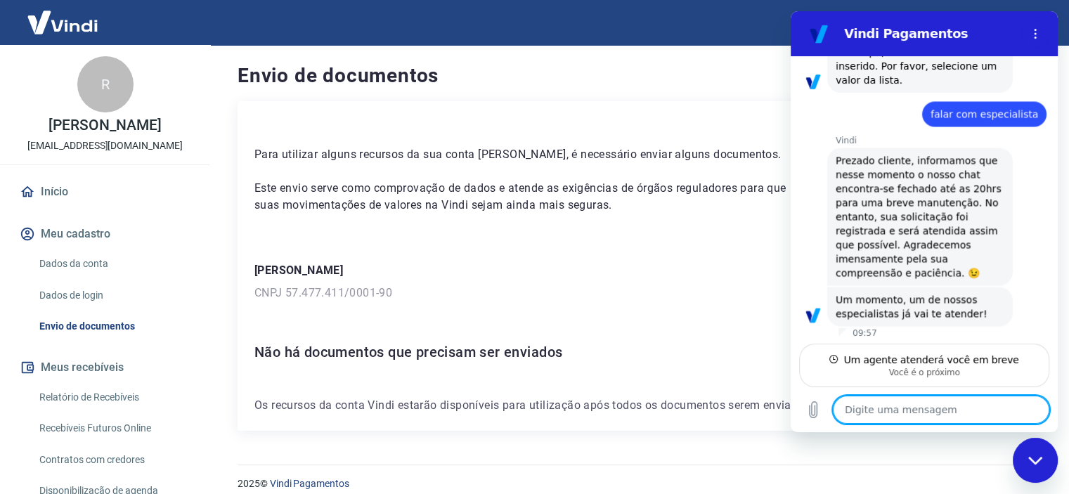
scroll to position [2438, 0]
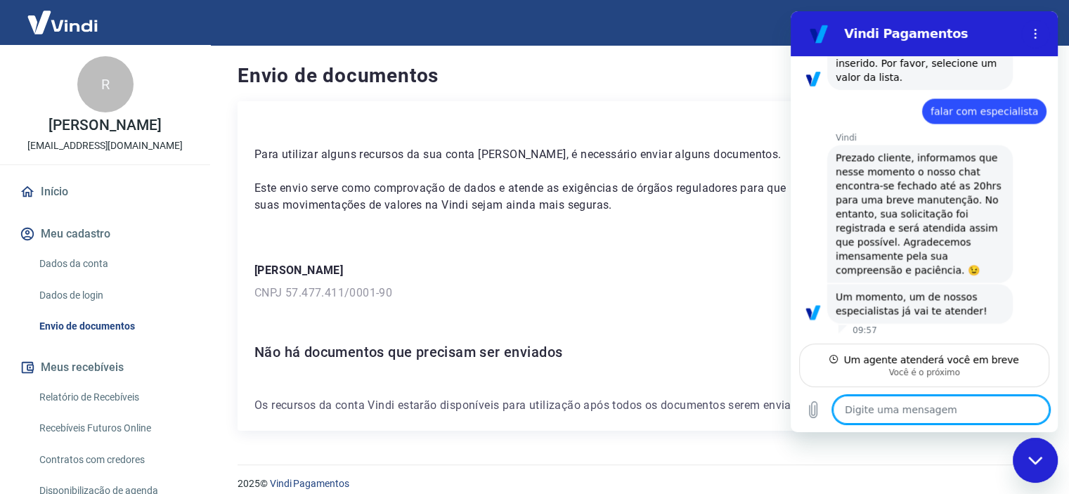
click at [897, 411] on textarea at bounding box center [941, 410] width 216 height 28
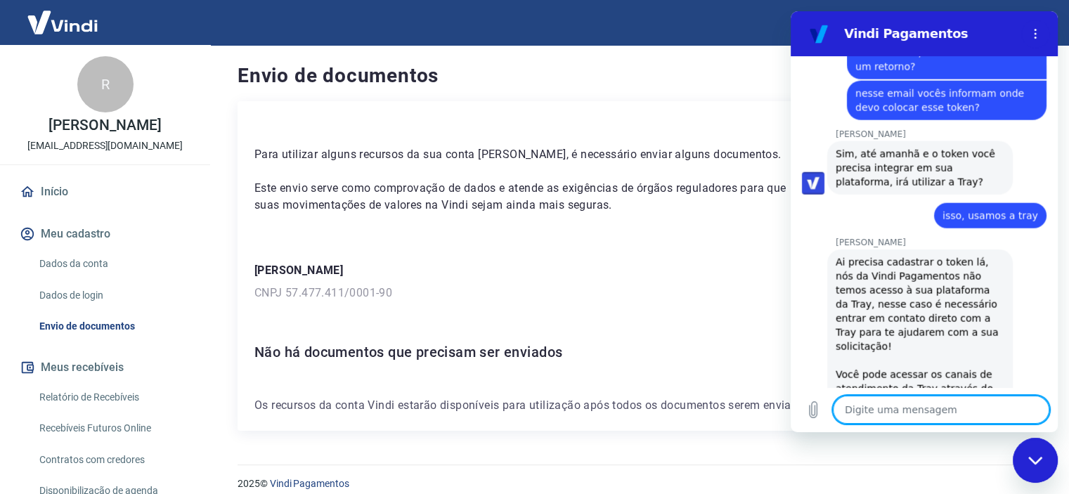
scroll to position [3336, 0]
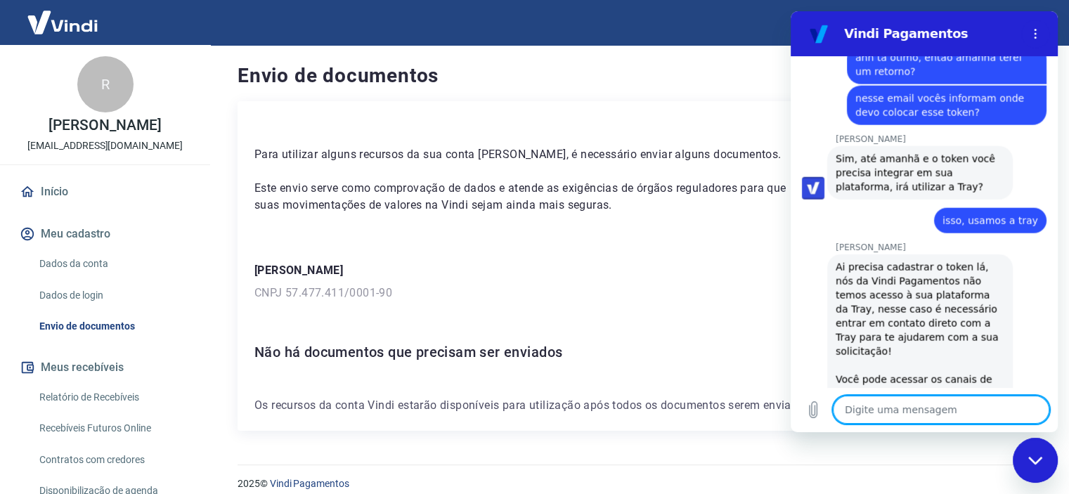
click at [889, 401] on textarea at bounding box center [941, 410] width 216 height 28
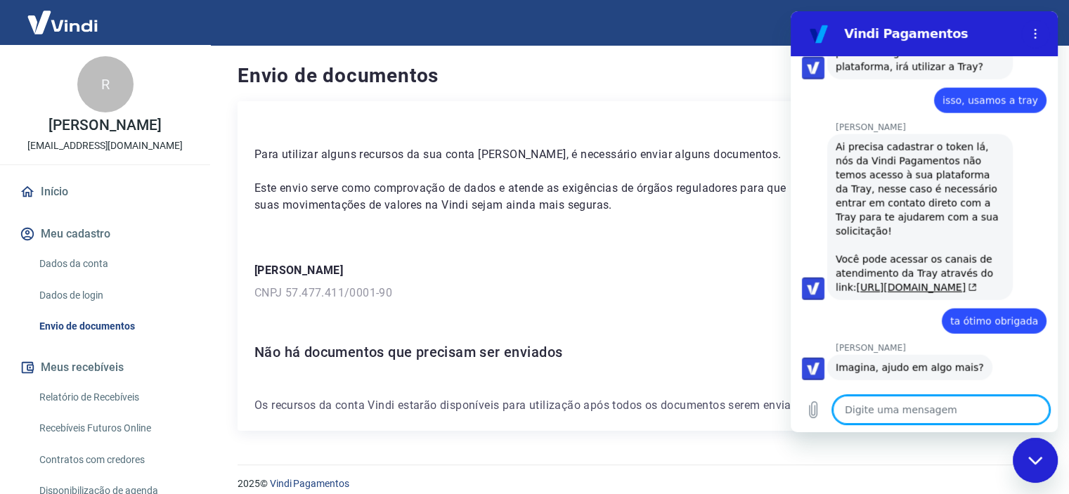
scroll to position [3764, 0]
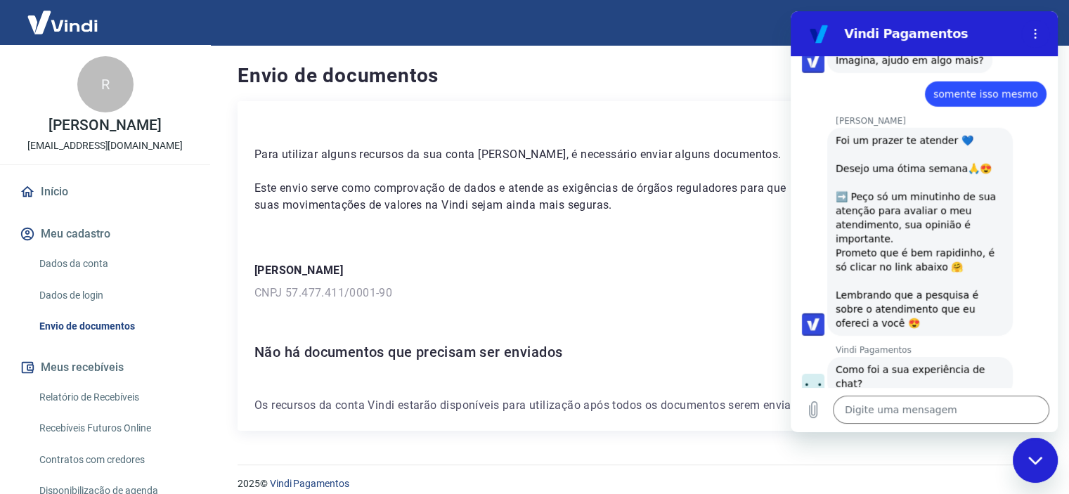
click at [923, 415] on button "Boa 👍" at bounding box center [951, 435] width 56 height 41
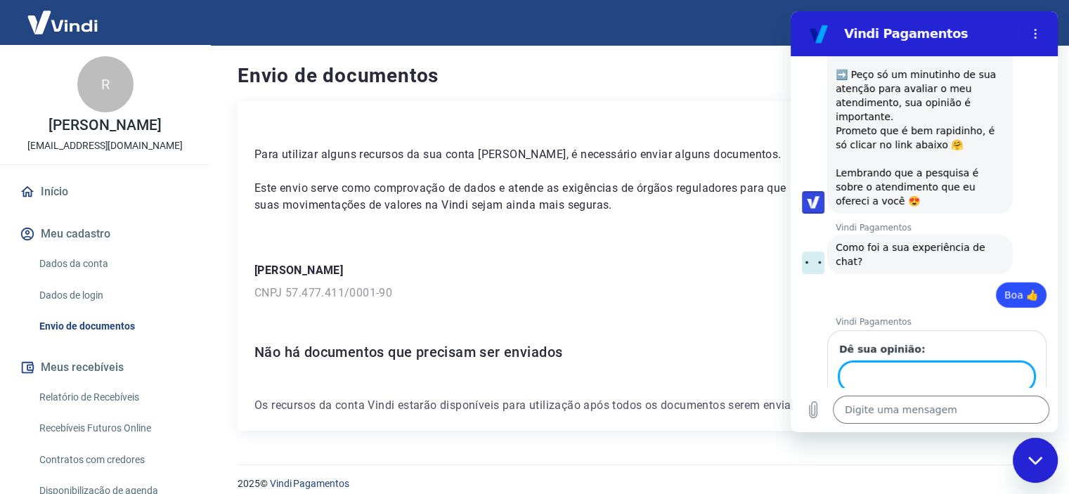
scroll to position [3884, 0]
click at [980, 404] on button "Enviar" at bounding box center [1007, 418] width 55 height 28
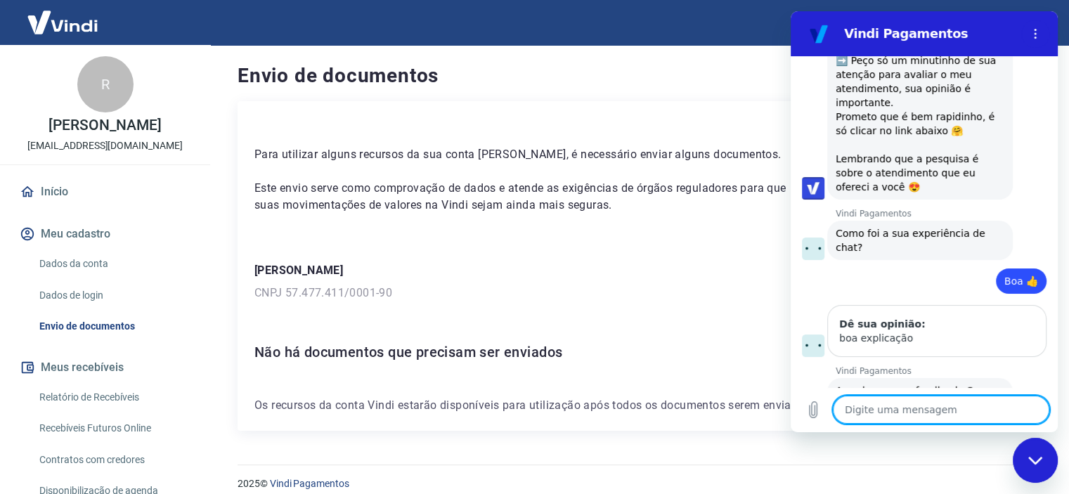
scroll to position [3903, 0]
